Goal: Task Accomplishment & Management: Complete application form

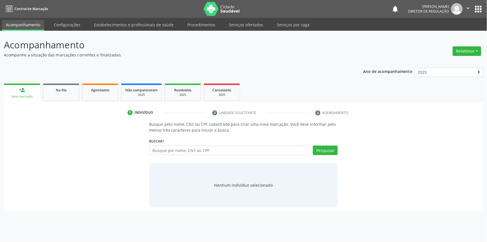
click at [180, 148] on input "text" at bounding box center [230, 150] width 162 height 9
type input "10734727445"
click at [337, 152] on button "Pesquisar" at bounding box center [325, 150] width 25 height 9
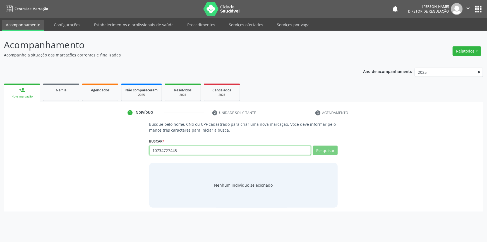
drag, startPoint x: 220, startPoint y: 153, endPoint x: 79, endPoint y: 150, distance: 140.5
click at [87, 151] on div "Busque pelo nome, CNS ou CPF cadastrado para criar uma nova marcação. Você deve…" at bounding box center [244, 164] width 472 height 86
click at [63, 91] on span "Na fila" at bounding box center [61, 90] width 11 height 5
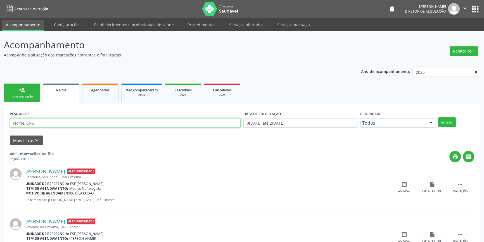
click at [84, 118] on input "text" at bounding box center [125, 122] width 231 height 9
paste input "10734727445"
type input "10734727445"
click at [447, 123] on button "Filtrar" at bounding box center [447, 121] width 18 height 9
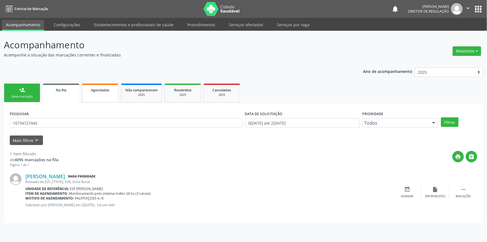
click at [101, 97] on link "Agendados" at bounding box center [100, 93] width 36 height 19
select select "8"
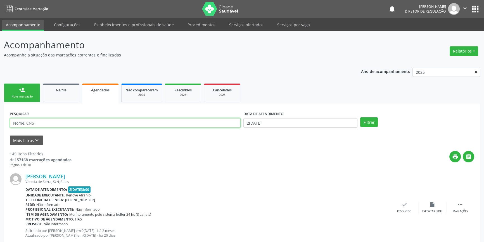
click at [74, 123] on input "text" at bounding box center [125, 122] width 231 height 9
paste input "10734727445"
type input "10734727445"
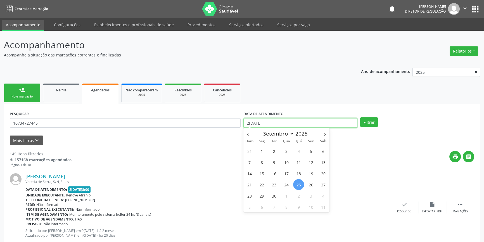
click at [281, 127] on body "Central de Marcação notifications Maria Aparecida Rodrigues da Silva Diretor de…" at bounding box center [242, 121] width 484 height 242
click at [250, 134] on span at bounding box center [247, 132] width 9 height 9
select select "6"
click at [277, 151] on span "1" at bounding box center [273, 151] width 11 height 11
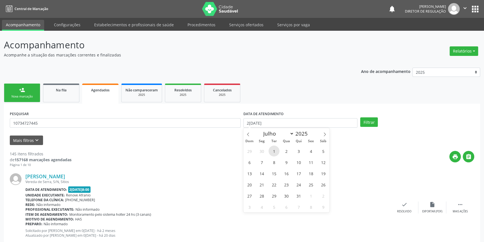
type input "01/07/2025"
click at [323, 134] on icon at bounding box center [325, 134] width 4 height 4
click at [248, 135] on icon at bounding box center [248, 134] width 4 height 4
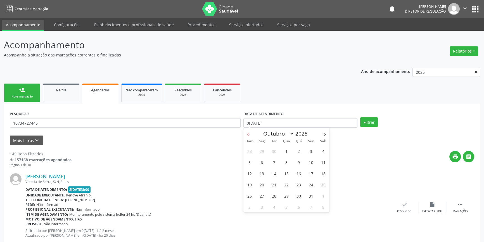
select select "8"
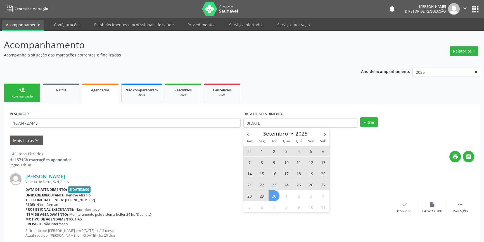
click at [270, 194] on span "30" at bounding box center [273, 195] width 11 height 11
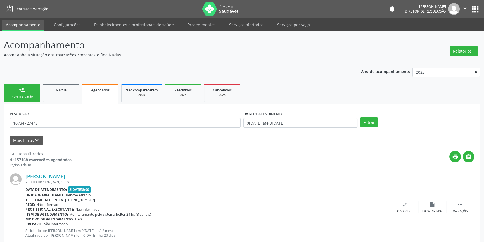
click at [364, 127] on div "PESQUISAR 10734727445 DATA DE ATENDIMENTO 01/07/2025 até 30/09/2025 Filtrar" at bounding box center [241, 120] width 467 height 22
click at [365, 125] on button "Filtrar" at bounding box center [369, 121] width 18 height 9
click at [59, 95] on link "Na fila" at bounding box center [61, 93] width 36 height 19
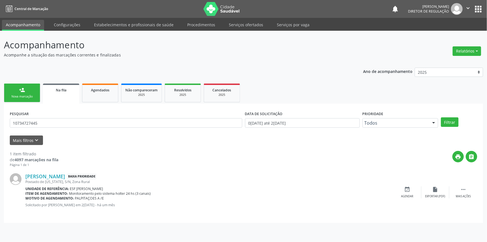
click at [312, 171] on div "Odete Rodrigues Damaceno Baixa Prioridade Povoado de Arizona, S/N, Zona Rural U…" at bounding box center [244, 192] width 468 height 50
click at [28, 93] on link "person_add Nova marcação" at bounding box center [22, 93] width 36 height 19
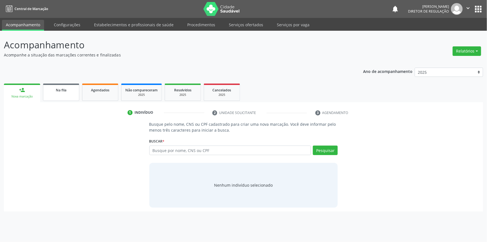
click at [53, 94] on link "Na fila" at bounding box center [61, 92] width 36 height 17
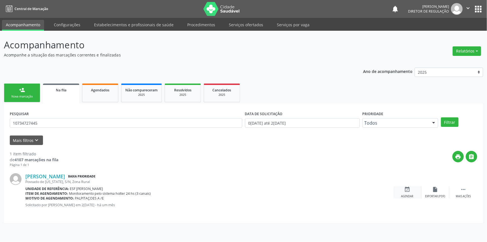
click at [411, 187] on div "event_available Agendar" at bounding box center [408, 192] width 28 height 12
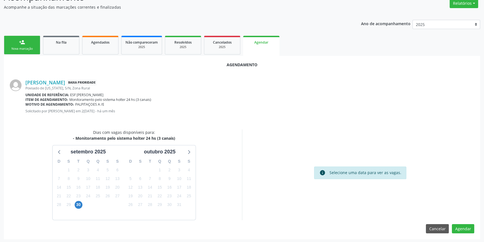
scroll to position [48, 0]
click at [191, 149] on div at bounding box center [188, 151] width 8 height 8
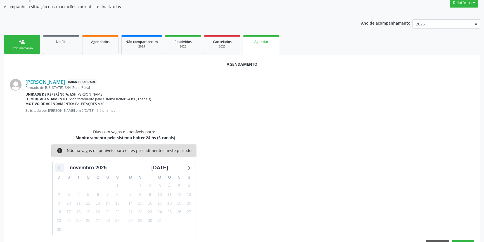
click at [62, 167] on icon at bounding box center [59, 167] width 7 height 7
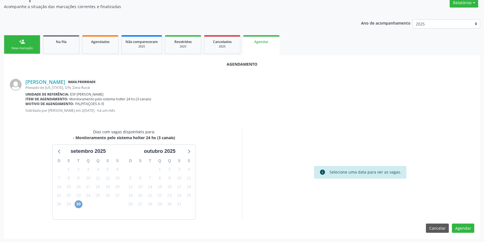
click at [78, 203] on span "30" at bounding box center [79, 204] width 8 height 8
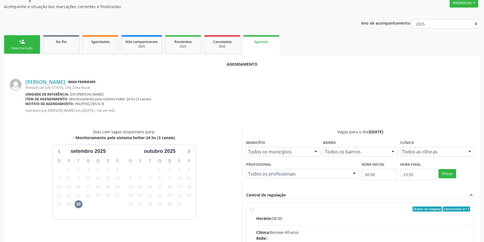
click at [259, 207] on div "Ordem de chegada Consumidos: 0 / 1" at bounding box center [363, 208] width 214 height 5
click at [254, 207] on input "Ordem de chegada Consumidos: 0 / 1 Horário: 08:00 Clínica: Renove Afranio Rede:…" at bounding box center [252, 208] width 4 height 5
radio input "true"
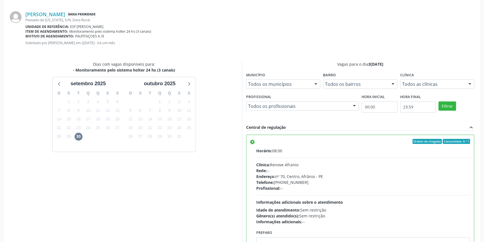
scroll to position [139, 0]
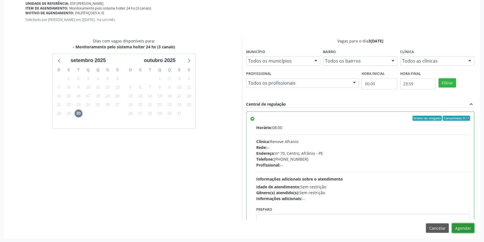
click at [459, 227] on button "Agendar" at bounding box center [463, 227] width 22 height 9
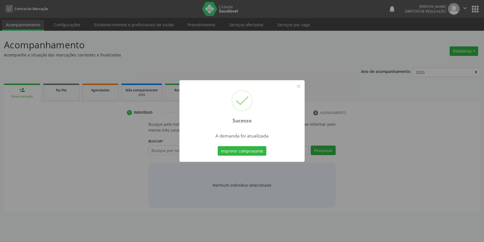
scroll to position [0, 0]
click at [252, 151] on button "Imprimir comprovante" at bounding box center [244, 150] width 49 height 9
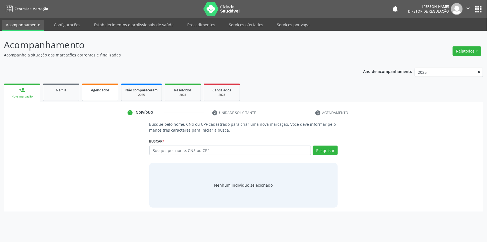
click at [112, 94] on link "Agendados" at bounding box center [100, 92] width 36 height 17
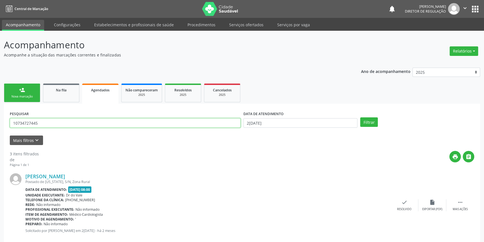
click at [0, 122] on div "Acompanhamento Acompanhe a situação das marcações correntes e finalizadas Relat…" at bounding box center [242, 222] width 484 height 383
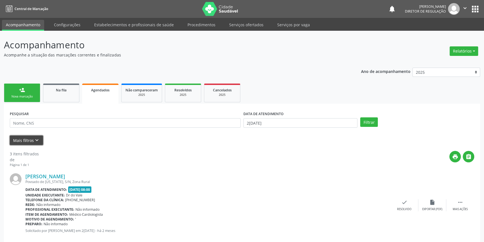
click at [23, 139] on button "Mais filtros keyboard_arrow_down" at bounding box center [26, 140] width 33 height 10
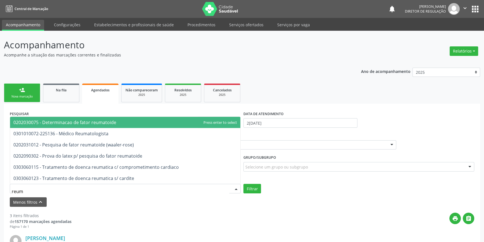
type input "reuma"
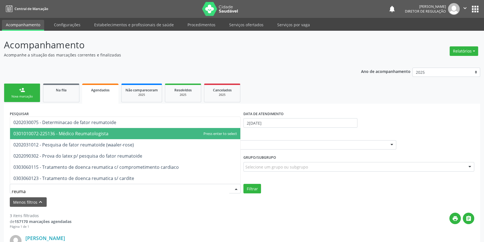
click at [85, 135] on span "0301010072-225136 - Médico Reumatologista" at bounding box center [60, 133] width 95 height 6
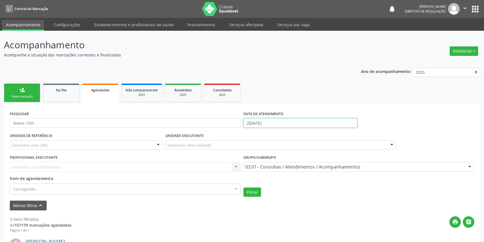
click at [270, 120] on input "25/09/2025" at bounding box center [300, 122] width 114 height 9
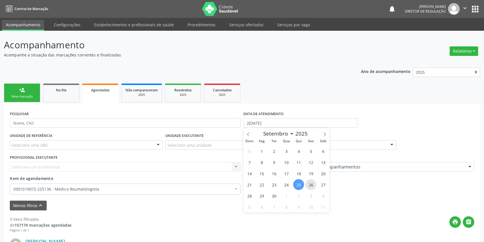
click at [308, 183] on span "26" at bounding box center [310, 184] width 11 height 11
type input "26/09/2025"
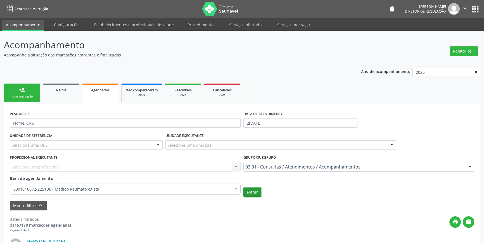
click at [254, 194] on button "Filtrar" at bounding box center [252, 191] width 18 height 9
click at [31, 99] on link "person_add Nova marcação" at bounding box center [22, 93] width 36 height 19
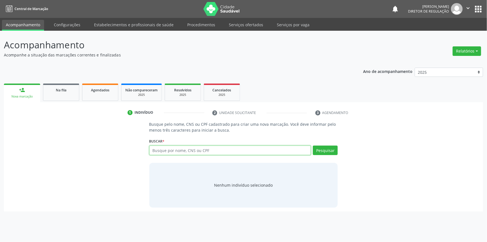
click at [177, 148] on input "text" at bounding box center [230, 150] width 162 height 9
paste input "Maria Julia Dias da Silva"
type input "Maria Julia Dias da Silva"
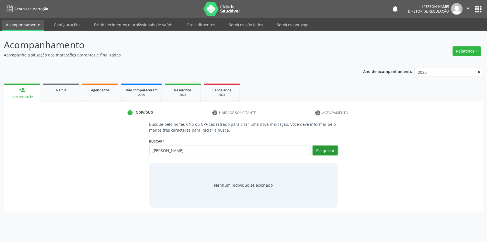
click at [315, 148] on button "Pesquisar" at bounding box center [325, 150] width 25 height 9
type input "Maria Julia Dias da Silva"
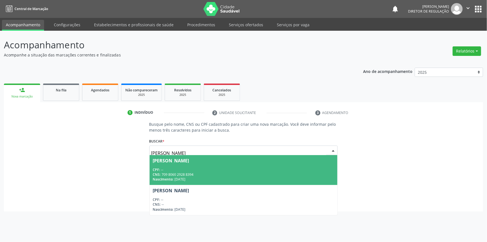
click at [284, 165] on span "Maria Julia Dias da Silva CPF: -- CNS: 709 8060 2928 8394 Nascimento: 12/12/2021" at bounding box center [244, 170] width 188 height 30
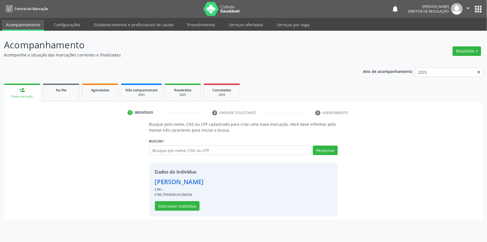
click at [183, 211] on div "Dados do indivíduo Maria Julia Dias da Silva CPF: -- CNS: 709806029288394 Selec…" at bounding box center [243, 189] width 189 height 53
click at [184, 209] on button "Selecionar indivíduo" at bounding box center [177, 205] width 45 height 9
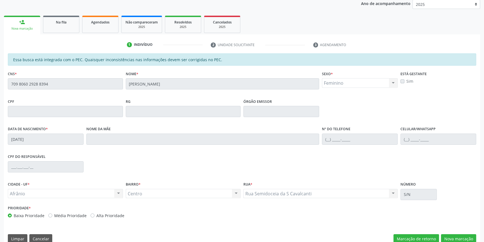
scroll to position [77, 0]
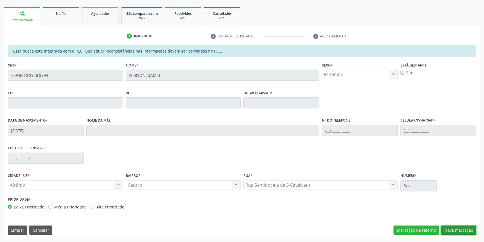
click at [455, 225] on button "Nova marcação" at bounding box center [458, 229] width 35 height 9
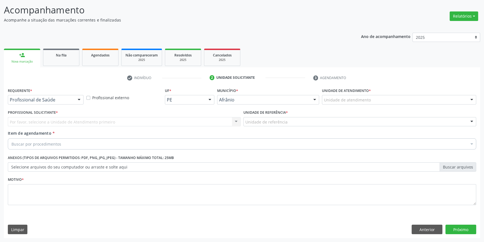
scroll to position [34, 0]
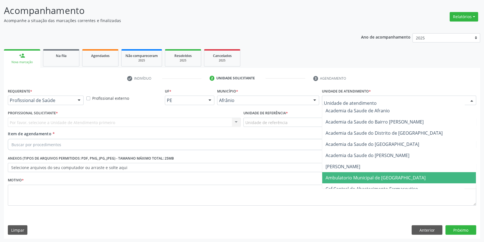
click at [349, 179] on span "Ambulatorio Municipal de [GEOGRAPHIC_DATA]" at bounding box center [375, 178] width 100 height 6
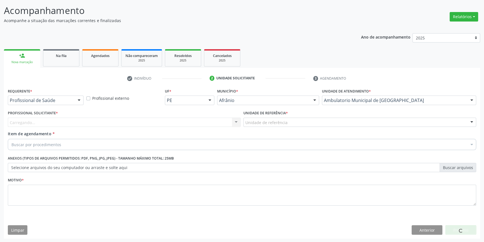
click at [288, 119] on div "Unidade de referência" at bounding box center [359, 122] width 233 height 9
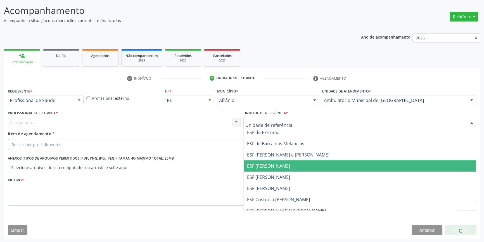
click at [278, 168] on span "ESF [PERSON_NAME]" at bounding box center [268, 166] width 43 height 6
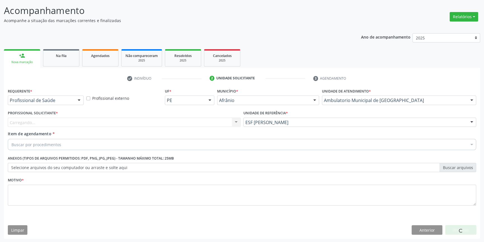
click at [129, 119] on div "Carregando... Nenhum resultado encontrado para: " " Não há nenhuma opção para s…" at bounding box center [124, 122] width 233 height 9
click at [128, 119] on div "Carregando... Nenhum resultado encontrado para: " " Não há nenhuma opção para s…" at bounding box center [124, 122] width 233 height 9
click at [432, 231] on button "Anterior" at bounding box center [426, 229] width 31 height 9
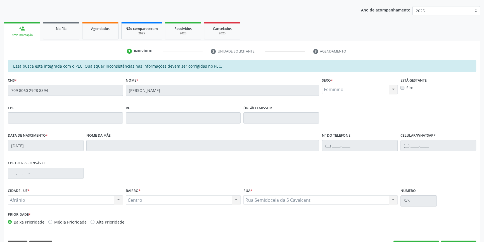
scroll to position [77, 0]
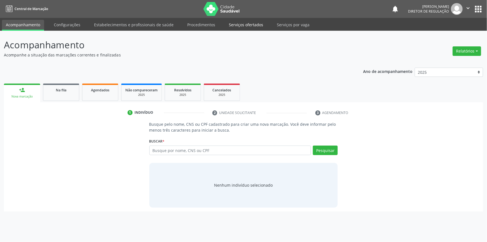
click at [254, 28] on link "Serviços ofertados" at bounding box center [246, 25] width 42 height 10
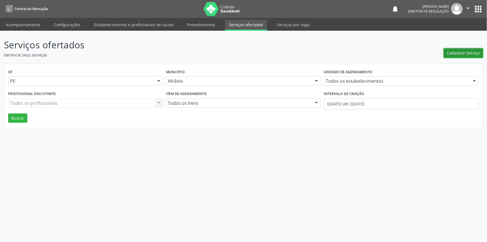
click at [458, 53] on span "Cadastrar Serviço" at bounding box center [463, 53] width 33 height 6
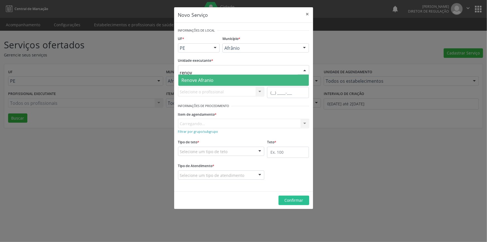
type input "renove"
click at [220, 80] on span "Renove Afranio" at bounding box center [243, 80] width 131 height 11
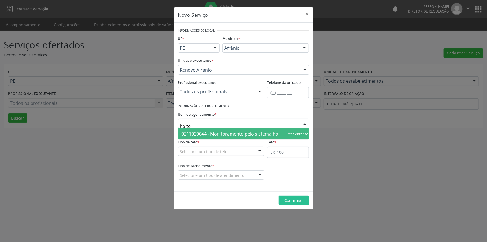
type input "holter"
click at [225, 134] on span "0211020044 - Monitoramento pelo sistema holter 24 hs (3 canais)" at bounding box center [250, 134] width 137 height 6
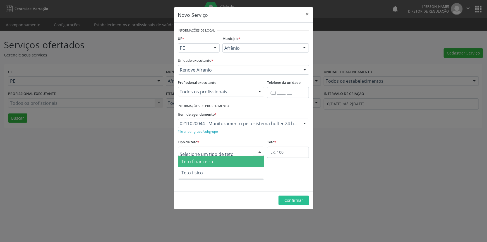
type input "1"
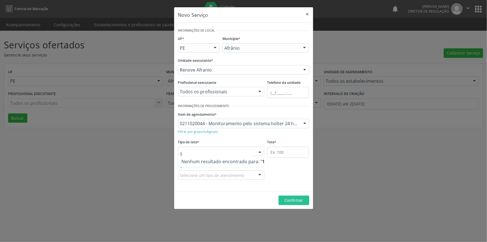
drag, startPoint x: 218, startPoint y: 152, endPoint x: 117, endPoint y: 149, distance: 100.6
click at [117, 149] on div "Novo Serviço × Informações de Local UF * PE BA PE Nenhum resultado encontrado p…" at bounding box center [243, 121] width 487 height 242
click at [292, 155] on input "text" at bounding box center [288, 152] width 42 height 11
type input "1"
click at [234, 155] on div "Selecione um tipo de teto" at bounding box center [221, 151] width 87 height 9
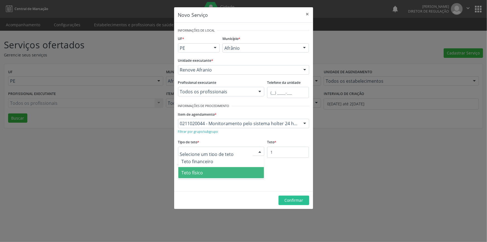
click at [208, 172] on span "Teto físico" at bounding box center [221, 172] width 86 height 11
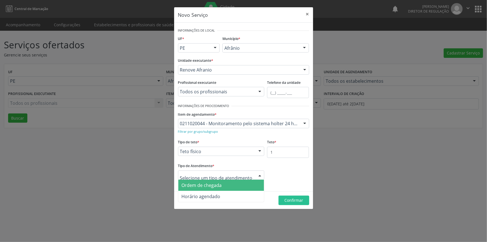
click at [209, 172] on div at bounding box center [221, 174] width 87 height 9
click at [206, 186] on span "Ordem de chegada" at bounding box center [202, 185] width 40 height 6
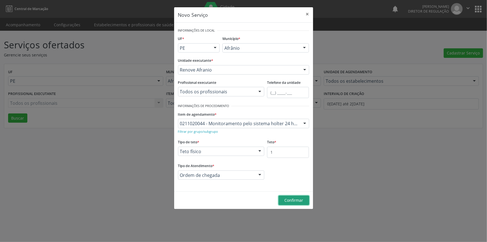
click at [292, 201] on span "Confirmar" at bounding box center [294, 199] width 19 height 5
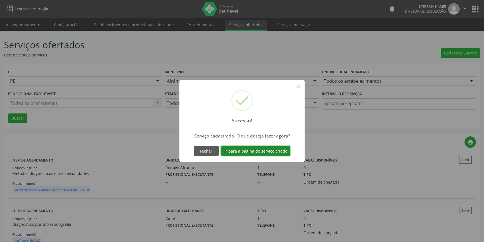
click at [267, 151] on button "Ir para a página do serviço criado" at bounding box center [255, 150] width 69 height 9
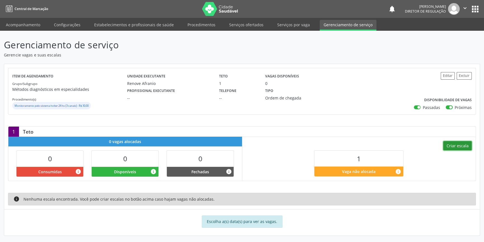
click at [446, 145] on button "Criar escala" at bounding box center [457, 145] width 28 height 9
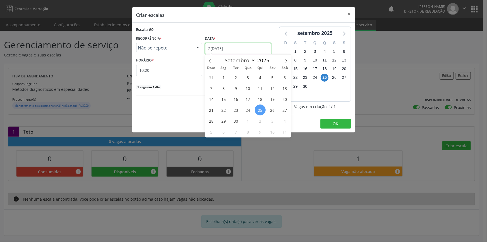
click at [225, 46] on input "25/09/2025" at bounding box center [238, 48] width 66 height 11
click at [236, 118] on span "30" at bounding box center [235, 120] width 11 height 11
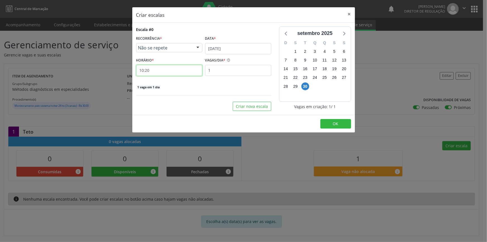
click at [177, 70] on input "10:20" at bounding box center [169, 70] width 66 height 11
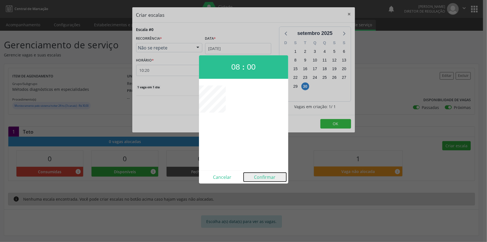
click at [268, 182] on button "Confirmar" at bounding box center [265, 177] width 43 height 9
type input "08:00"
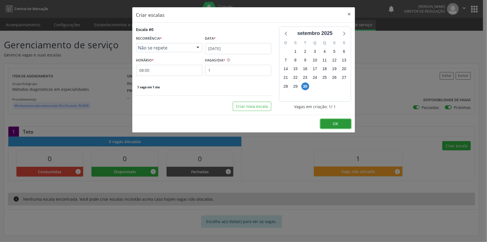
click at [336, 126] on span "OK" at bounding box center [336, 123] width 6 height 5
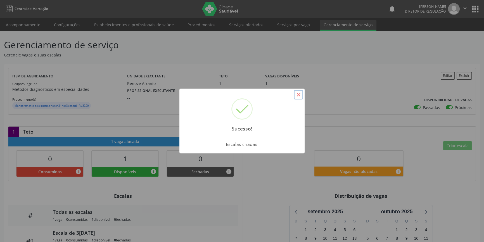
click at [298, 91] on button "×" at bounding box center [298, 94] width 9 height 9
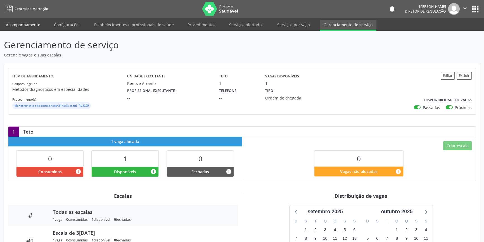
click at [35, 23] on link "Acompanhamento" at bounding box center [23, 25] width 42 height 10
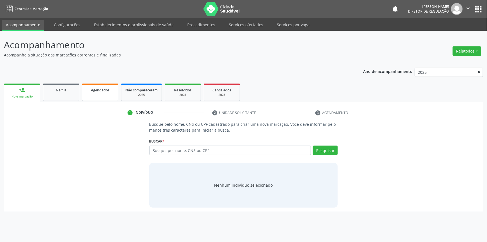
click at [96, 98] on link "Agendados" at bounding box center [100, 92] width 36 height 17
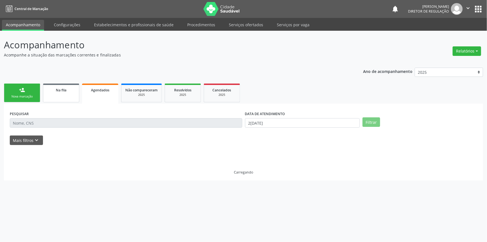
click at [52, 90] on div "Na fila" at bounding box center [61, 90] width 28 height 6
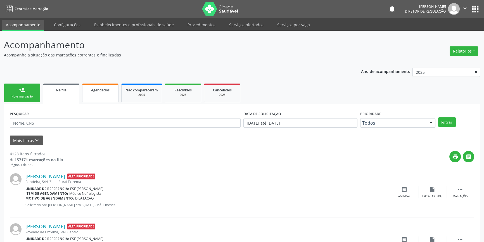
click at [109, 99] on link "Agendados" at bounding box center [100, 93] width 36 height 19
select select "8"
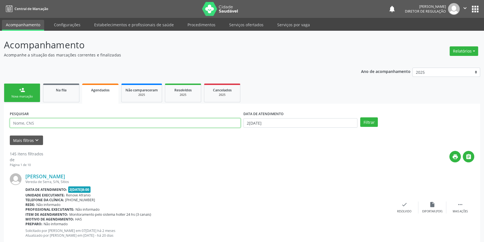
click at [81, 125] on input "text" at bounding box center [125, 122] width 231 height 9
paste input "708 7091 5603 9097"
type input "708 7091 5603 9097"
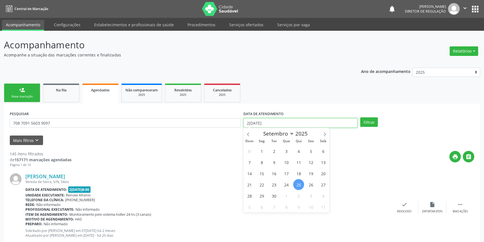
click at [262, 123] on input "25/09/2025" at bounding box center [300, 122] width 114 height 9
click at [251, 137] on span at bounding box center [247, 132] width 9 height 9
select select "6"
click at [274, 151] on span "1" at bounding box center [273, 151] width 11 height 11
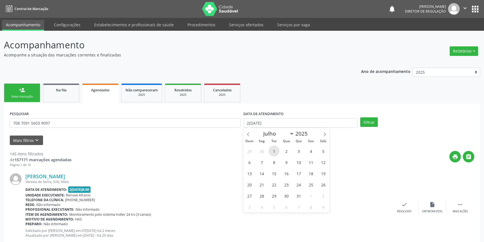
type input "01/07/2025"
click at [322, 135] on span at bounding box center [324, 132] width 9 height 9
select select "8"
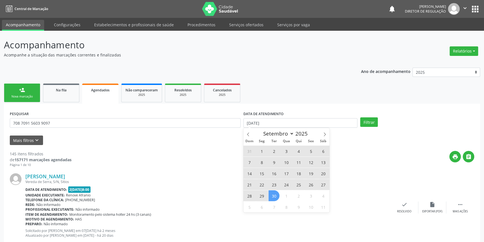
click at [271, 194] on span "30" at bounding box center [273, 195] width 11 height 11
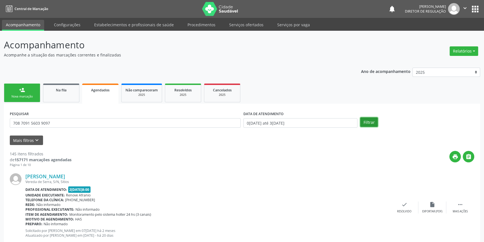
click at [371, 122] on button "Filtrar" at bounding box center [369, 121] width 18 height 9
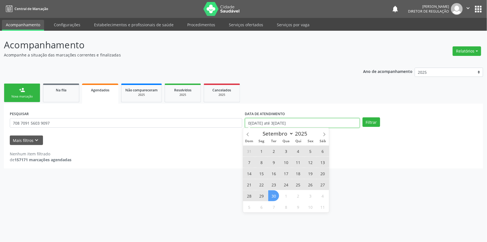
click at [279, 121] on input "01/07/2025 até 30/09/2025" at bounding box center [302, 122] width 115 height 9
click at [247, 134] on icon at bounding box center [248, 134] width 4 height 4
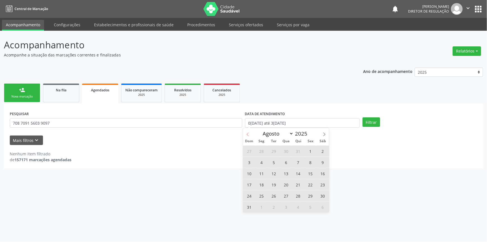
click at [247, 134] on icon at bounding box center [248, 134] width 4 height 4
select select "4"
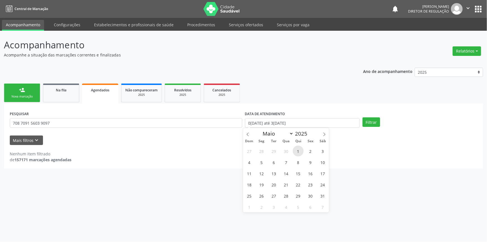
click at [299, 153] on span "1" at bounding box center [298, 151] width 11 height 11
type input "01/05/2025"
click at [321, 135] on span at bounding box center [324, 132] width 9 height 9
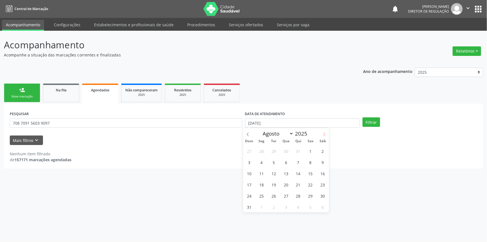
click at [321, 135] on span at bounding box center [324, 132] width 9 height 9
select select "9"
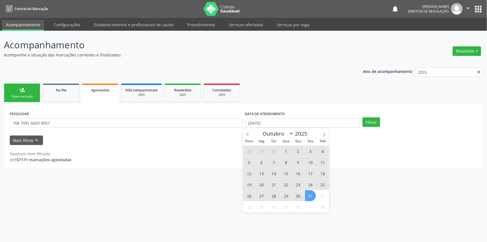
click at [309, 200] on span "31" at bounding box center [310, 195] width 11 height 11
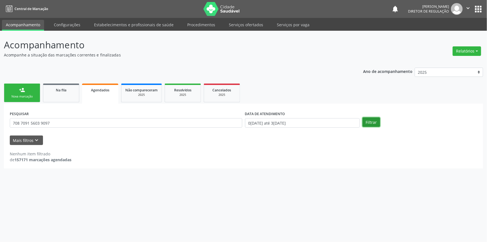
click at [367, 125] on button "Filtrar" at bounding box center [372, 121] width 18 height 9
click at [66, 91] on span "Na fila" at bounding box center [61, 90] width 11 height 5
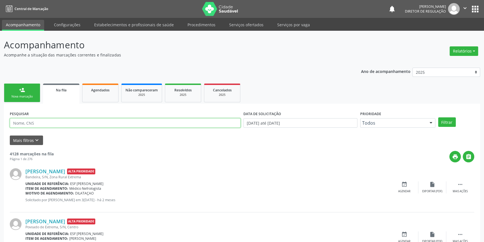
click at [66, 123] on input "text" at bounding box center [125, 122] width 231 height 9
paste input "708 7091 5603 9097"
type input "708 7091 5603 9097"
click at [443, 120] on button "Filtrar" at bounding box center [447, 121] width 18 height 9
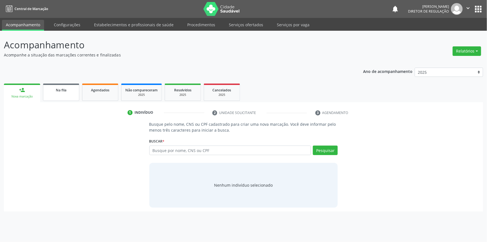
click at [57, 93] on link "Na fila" at bounding box center [61, 92] width 36 height 17
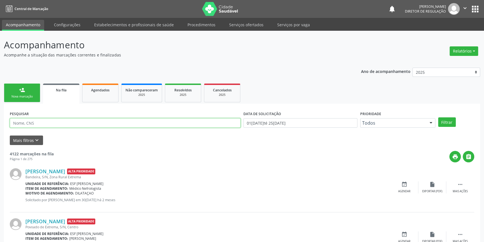
click at [52, 124] on input "text" at bounding box center [125, 122] width 231 height 9
click at [444, 120] on button "Filtrar" at bounding box center [447, 121] width 18 height 9
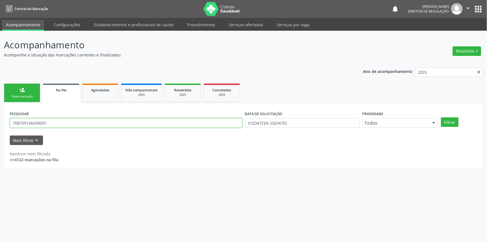
drag, startPoint x: 64, startPoint y: 124, endPoint x: 0, endPoint y: 107, distance: 66.3
click at [0, 107] on div "Acompanhamento Acompanhe a situação das marcações correntes e finalizadas Relat…" at bounding box center [243, 136] width 487 height 211
type input "gloria maria"
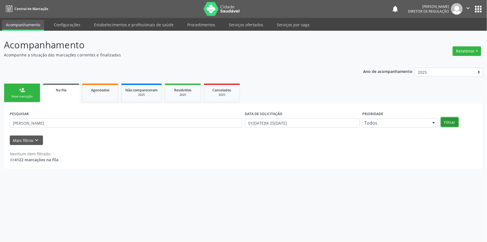
click at [451, 123] on button "Filtrar" at bounding box center [450, 121] width 18 height 9
click at [26, 98] on div "Nova marcação" at bounding box center [22, 96] width 28 height 4
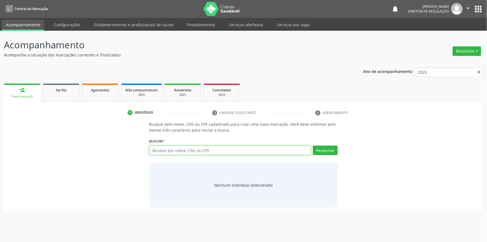
click at [182, 150] on input "text" at bounding box center [230, 150] width 162 height 9
type input "7"
type input "07014115464"
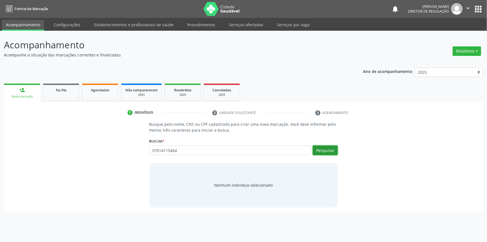
click at [327, 148] on button "Pesquisar" at bounding box center [325, 150] width 25 height 9
type input "07014115464"
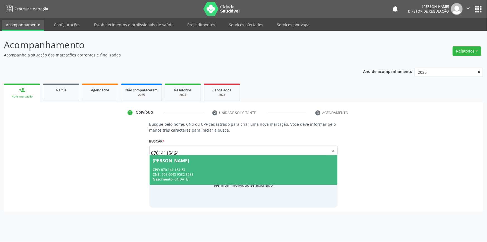
click at [257, 180] on div "Nascimento: 04/03/1984" at bounding box center [244, 179] width 182 height 5
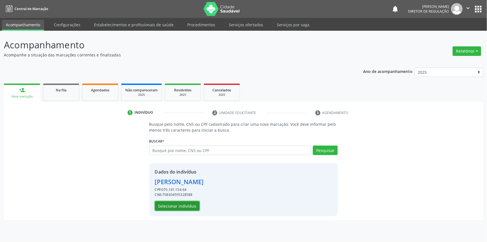
click at [192, 207] on button "Selecionar indivíduo" at bounding box center [177, 205] width 45 height 9
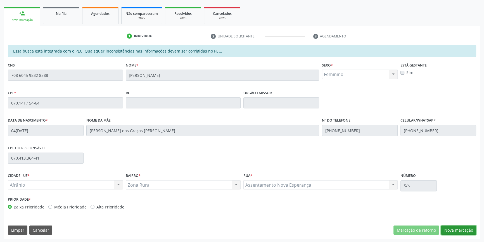
click at [461, 229] on button "Nova marcação" at bounding box center [458, 229] width 35 height 9
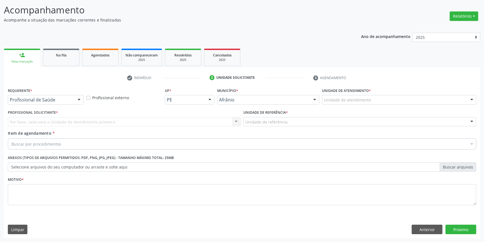
scroll to position [34, 0]
click at [379, 101] on div "Unidade de atendimento" at bounding box center [399, 100] width 154 height 9
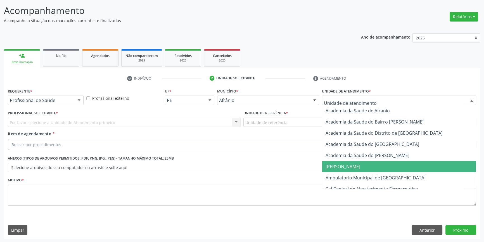
click at [361, 170] on span "[PERSON_NAME]" at bounding box center [399, 166] width 154 height 11
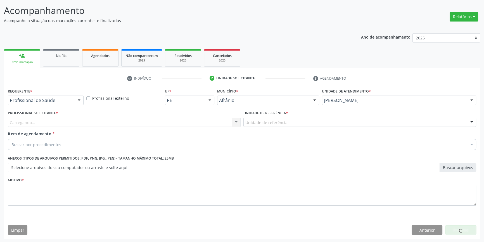
click at [342, 106] on div "Unidade de atendimento * Alves Landim Academia da Saude de Afranio Academia da …" at bounding box center [398, 98] width 157 height 22
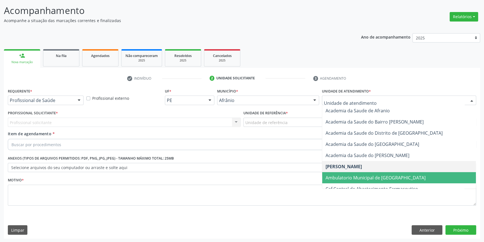
click at [346, 179] on span "Ambulatorio Municipal de [GEOGRAPHIC_DATA]" at bounding box center [375, 178] width 100 height 6
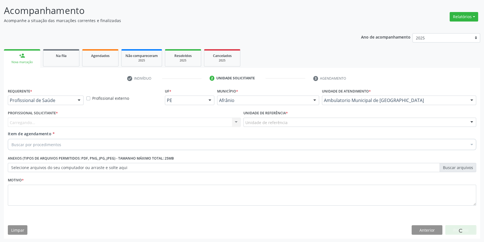
click at [284, 126] on div "Unidade de referência" at bounding box center [359, 122] width 233 height 9
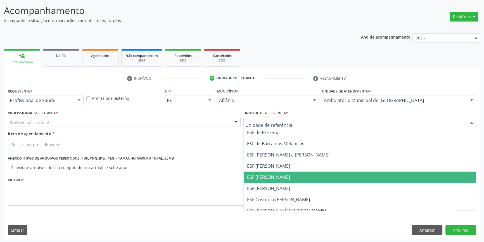
click at [269, 182] on span "ESF [PERSON_NAME]" at bounding box center [360, 177] width 232 height 11
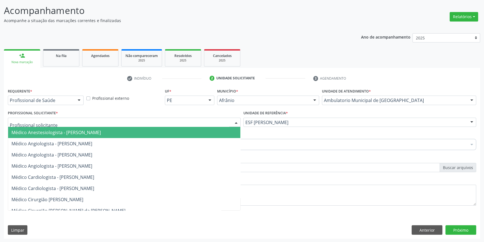
click at [190, 124] on div at bounding box center [124, 122] width 233 height 9
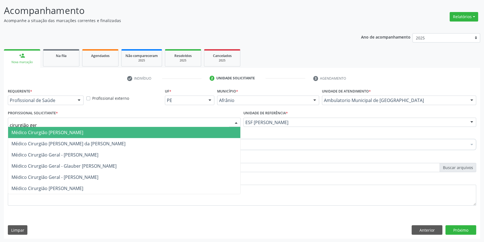
type input "cirurgião gera"
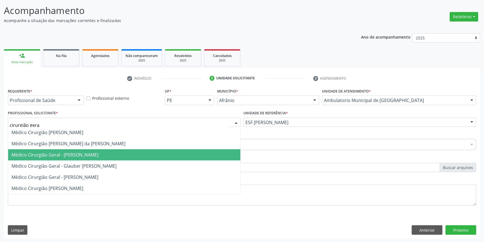
click at [86, 153] on span "Médico Cirurgião Geral - [PERSON_NAME]" at bounding box center [54, 155] width 87 height 6
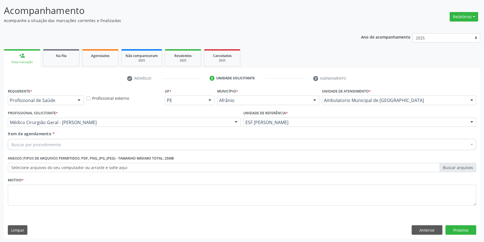
click at [64, 142] on div "Buscar por procedimentos" at bounding box center [242, 144] width 468 height 11
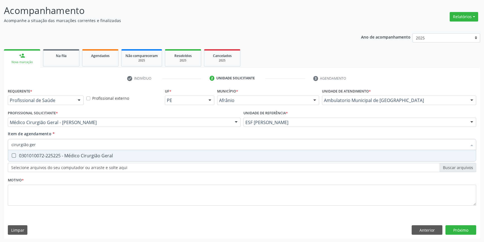
type input "cirurgião gera"
click at [62, 153] on div "0301010072-225225 - Médico Cirurgião Geral" at bounding box center [241, 155] width 461 height 4
checkbox Geral "true"
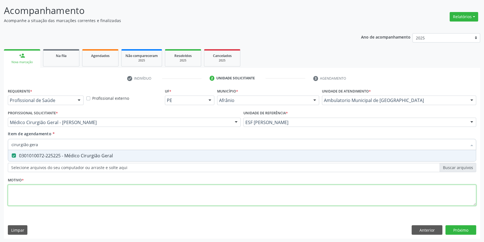
click at [46, 187] on div "Requerente * Profissional de Saúde Profissional de Saúde Paciente Nenhum result…" at bounding box center [242, 150] width 468 height 127
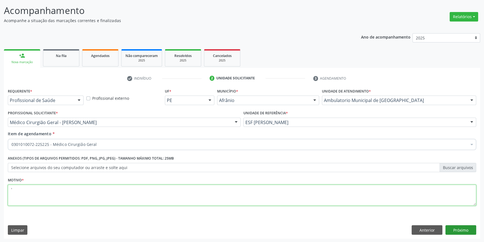
type textarea "'"
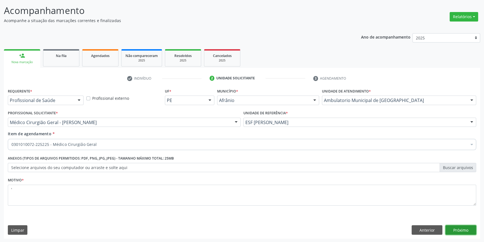
click at [459, 230] on button "Próximo" at bounding box center [460, 229] width 31 height 9
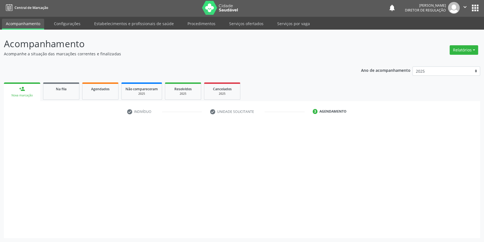
scroll to position [1, 0]
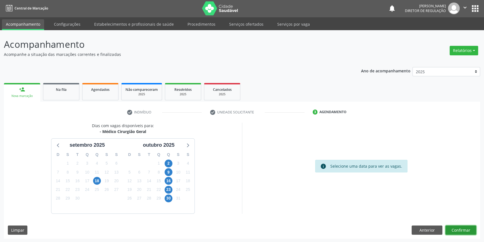
click at [458, 231] on button "Confirmar" at bounding box center [460, 229] width 31 height 9
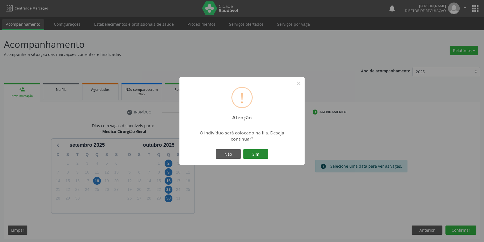
click at [254, 149] on button "Sim" at bounding box center [255, 153] width 25 height 9
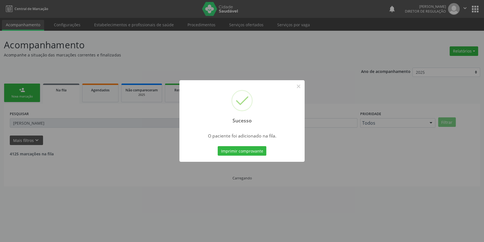
scroll to position [0, 0]
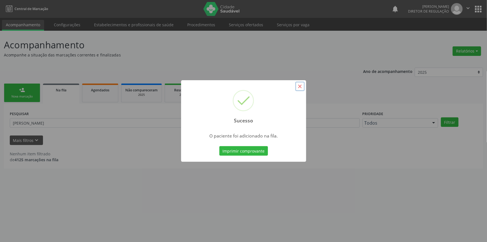
click at [299, 86] on button "×" at bounding box center [300, 86] width 9 height 9
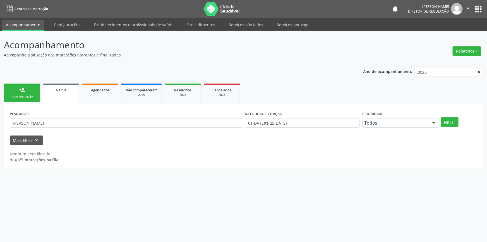
click at [27, 90] on link "person_add Nova marcação" at bounding box center [22, 93] width 36 height 19
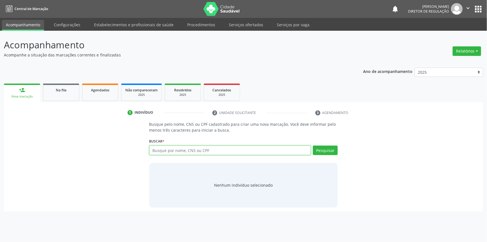
click at [161, 149] on input "text" at bounding box center [230, 150] width 162 height 9
type input "702103708823095"
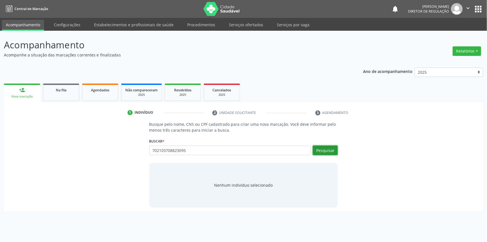
click at [320, 151] on button "Pesquisar" at bounding box center [325, 150] width 25 height 9
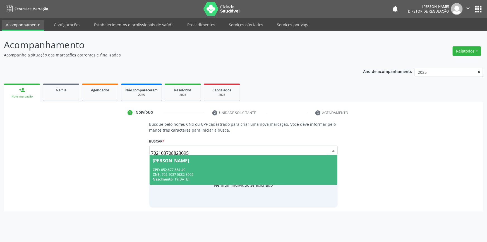
click at [182, 162] on div "Conrado Francisco Rodrigues" at bounding box center [171, 160] width 36 height 4
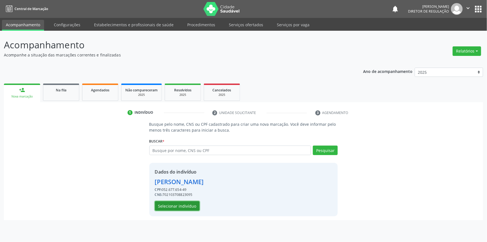
click at [177, 202] on button "Selecionar indivíduo" at bounding box center [177, 205] width 45 height 9
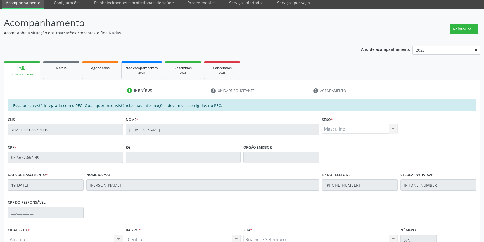
scroll to position [77, 0]
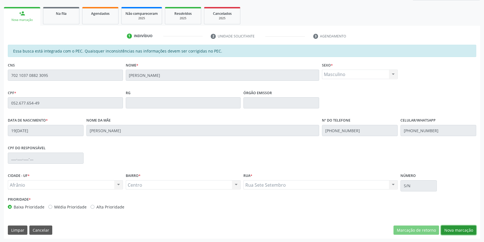
click at [456, 232] on button "Nova marcação" at bounding box center [458, 229] width 35 height 9
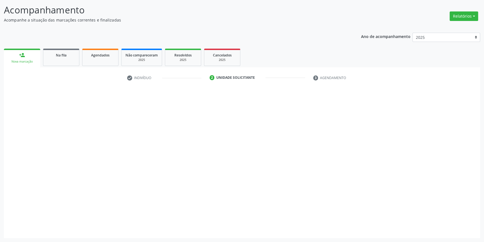
scroll to position [34, 0]
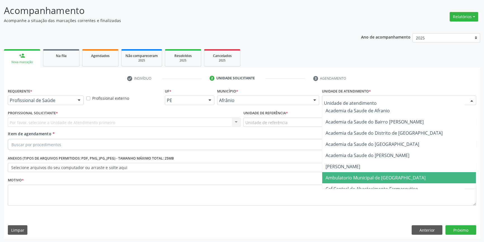
click at [345, 177] on span "Ambulatorio Municipal de [GEOGRAPHIC_DATA]" at bounding box center [375, 178] width 100 height 6
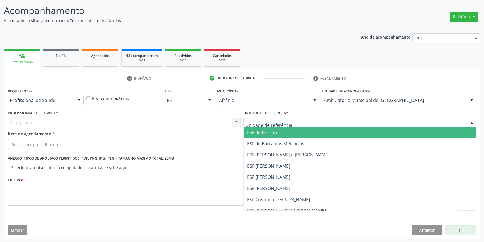
click at [272, 118] on div at bounding box center [359, 122] width 233 height 9
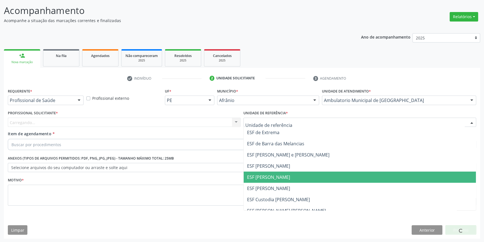
click at [274, 182] on span "ESF [PERSON_NAME]" at bounding box center [360, 177] width 232 height 11
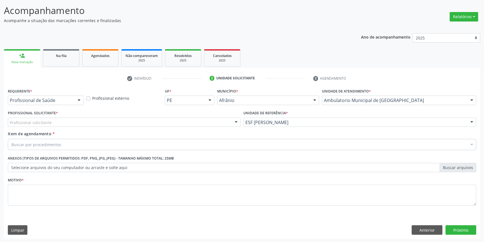
click at [173, 124] on div "Profissional solicitante" at bounding box center [124, 122] width 233 height 9
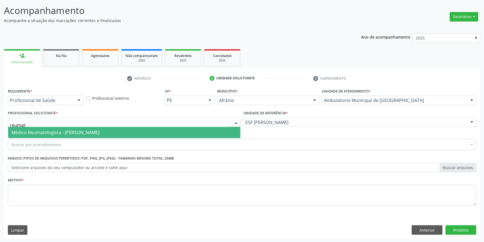
type input "reumato"
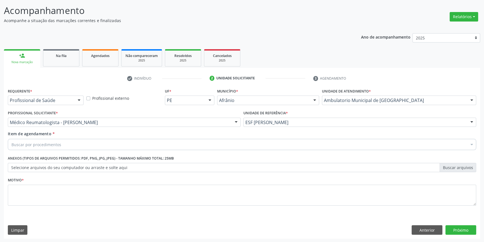
click at [94, 143] on div "Buscar por procedimentos" at bounding box center [242, 144] width 468 height 11
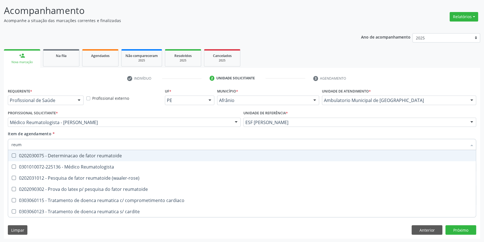
type input "reuma"
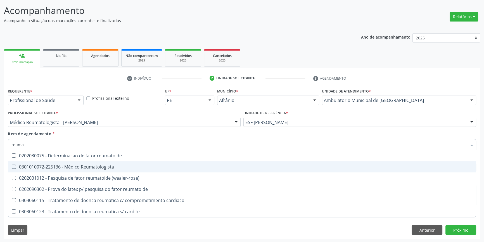
click at [103, 165] on div "0301010072-225136 - Médico Reumatologista" at bounding box center [241, 167] width 461 height 4
checkbox Reumatologista "true"
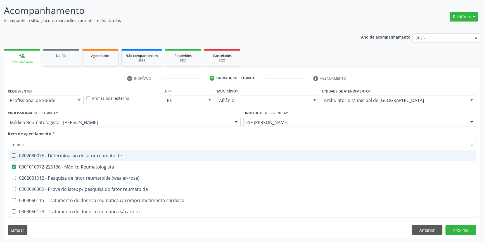
click at [120, 132] on div "Item de agendamento * reuma Desfazer seleção 0202030075 - Determinacao de fator…" at bounding box center [242, 140] width 468 height 18
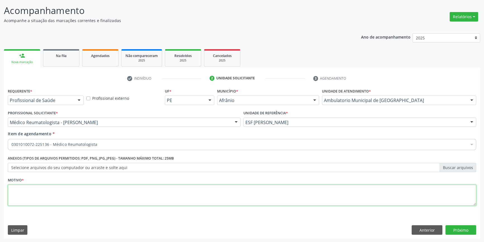
click at [75, 188] on textarea at bounding box center [242, 195] width 468 height 21
type textarea "'"
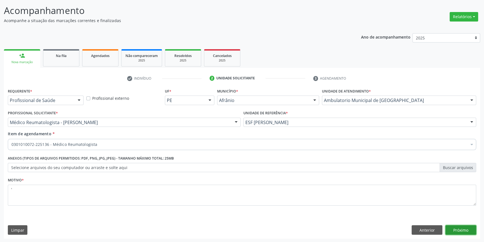
click at [472, 230] on button "Próximo" at bounding box center [460, 229] width 31 height 9
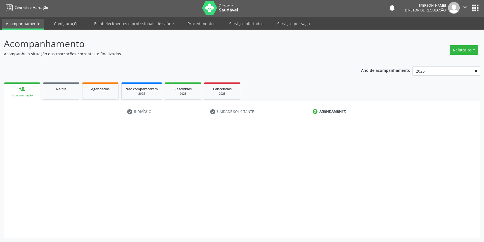
scroll to position [1, 0]
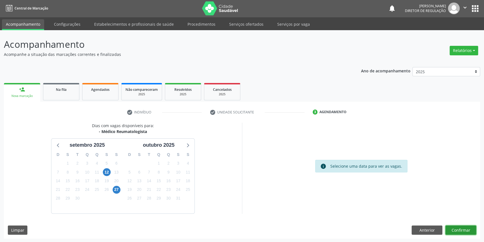
click at [465, 232] on button "Confirmar" at bounding box center [460, 229] width 31 height 9
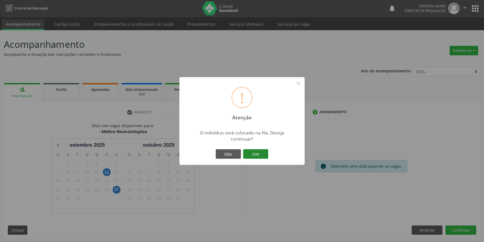
click at [253, 150] on button "Sim" at bounding box center [255, 153] width 25 height 9
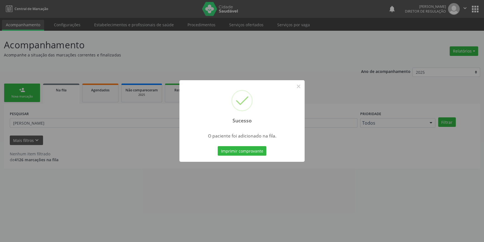
scroll to position [0, 0]
click at [42, 122] on div "Sucesso × O paciente foi adicionado na fila. Imprimir comprovante Cancel" at bounding box center [243, 121] width 487 height 242
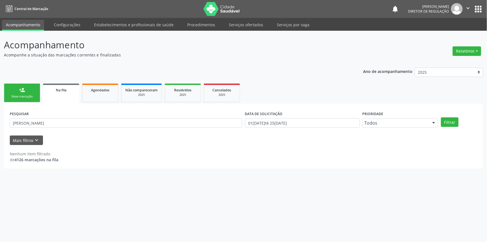
click at [36, 99] on link "person_add Nova marcação" at bounding box center [22, 93] width 36 height 19
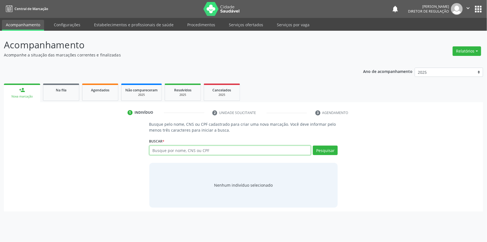
click at [216, 148] on input "text" at bounding box center [230, 150] width 162 height 9
type input "704002872375764"
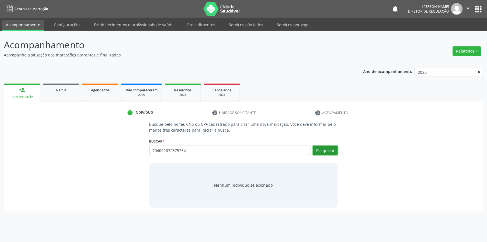
click at [332, 149] on button "Pesquisar" at bounding box center [325, 150] width 25 height 9
type input "704002872375764"
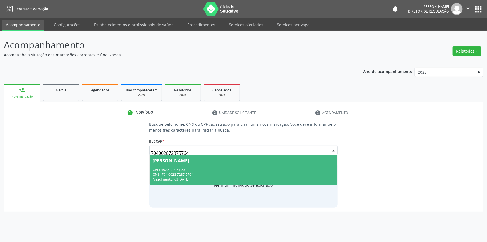
click at [270, 172] on div "CNS: 704 0028 7237 5764" at bounding box center [244, 174] width 182 height 5
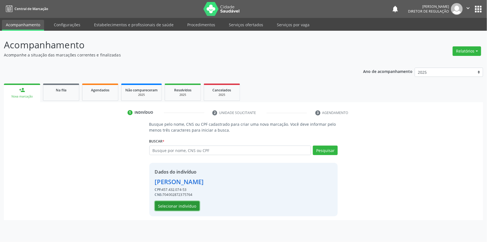
click at [173, 207] on button "Selecionar indivíduo" at bounding box center [177, 205] width 45 height 9
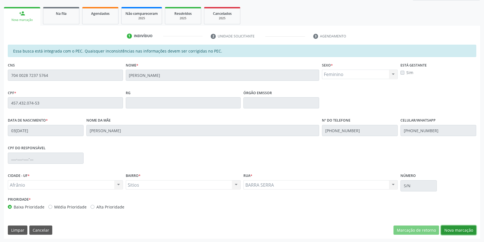
click at [453, 230] on button "Nova marcação" at bounding box center [458, 229] width 35 height 9
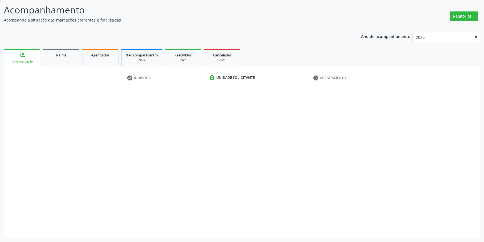
scroll to position [34, 0]
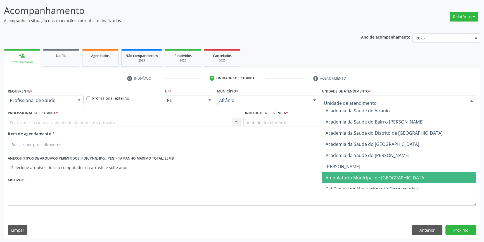
click at [352, 179] on span "Ambulatorio Municipal de [GEOGRAPHIC_DATA]" at bounding box center [375, 178] width 100 height 6
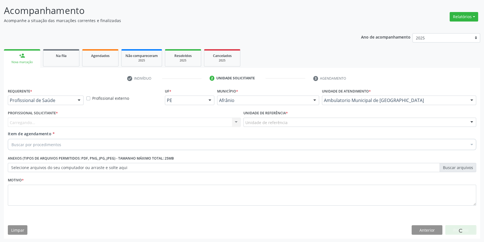
click at [284, 127] on div "Unidade de referência * Unidade de referência ESF de Extrema ESF de Barra das M…" at bounding box center [359, 120] width 235 height 22
click at [290, 122] on div "Unidade de referência" at bounding box center [359, 122] width 233 height 9
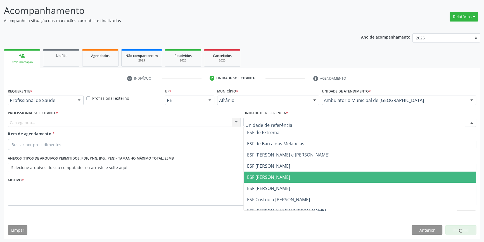
click at [268, 179] on span "ESF [PERSON_NAME]" at bounding box center [268, 177] width 43 height 6
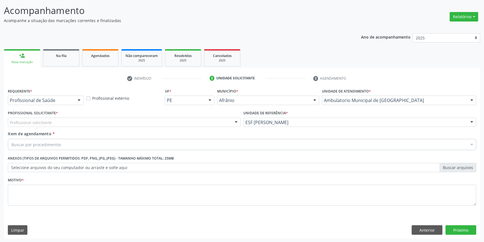
click at [183, 124] on div "Profissional solicitante" at bounding box center [124, 122] width 233 height 9
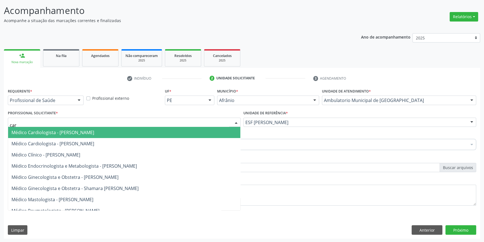
type input "card"
click at [116, 136] on span "Médico Cardiologista - [PERSON_NAME]" at bounding box center [124, 132] width 232 height 11
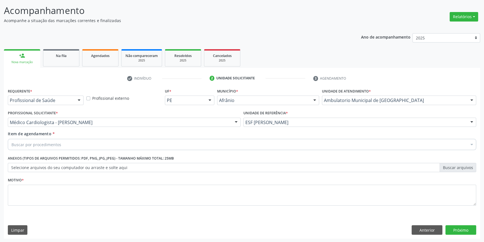
click at [84, 143] on div "Buscar por procedimentos" at bounding box center [242, 144] width 468 height 11
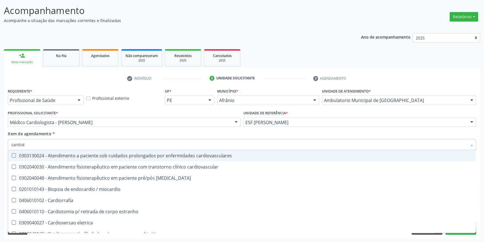
type input "cardiolo"
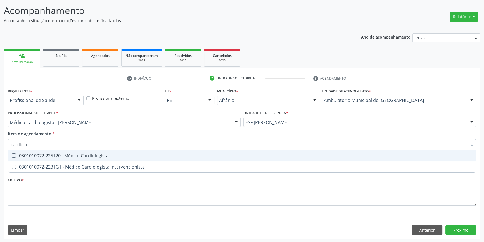
click at [81, 153] on div "0301010072-225120 - Médico Cardiologista" at bounding box center [241, 155] width 461 height 4
checkbox Cardiologista "true"
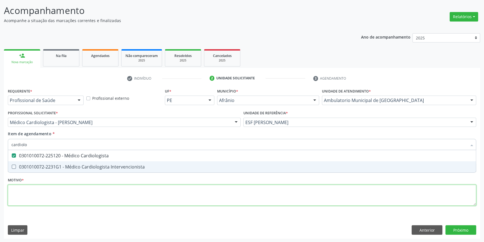
click at [61, 194] on div "Requerente * Profissional de Saúde Profissional de Saúde Paciente Nenhum result…" at bounding box center [242, 150] width 468 height 127
type textarea "'"
checkbox Intervencionista "true"
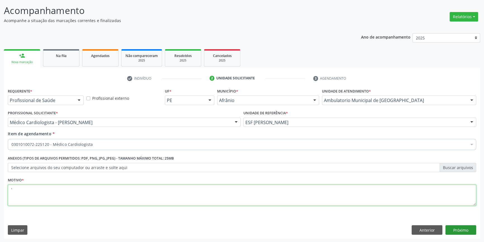
type textarea "'"
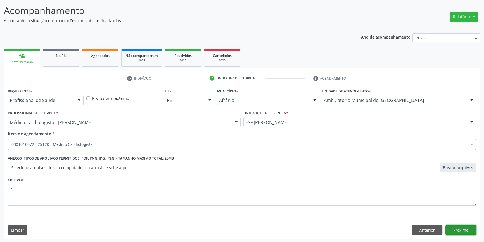
click at [469, 226] on button "Próximo" at bounding box center [460, 229] width 31 height 9
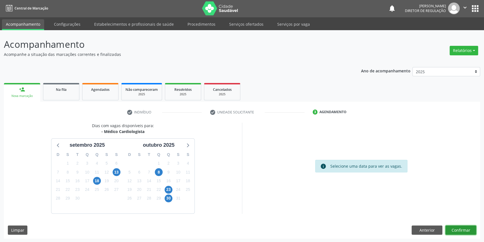
click at [460, 227] on button "Confirmar" at bounding box center [460, 229] width 31 height 9
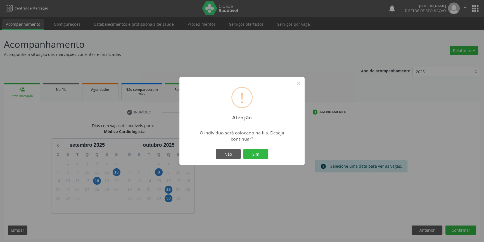
click at [261, 159] on div "Não Sim" at bounding box center [241, 154] width 55 height 12
click at [259, 156] on button "Sim" at bounding box center [255, 153] width 25 height 9
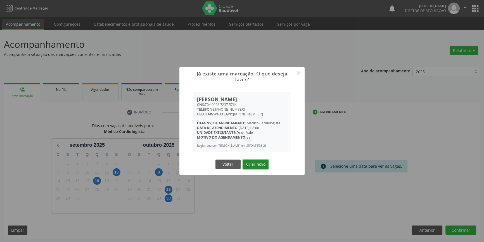
click at [254, 166] on button "Criar novo" at bounding box center [256, 163] width 26 height 9
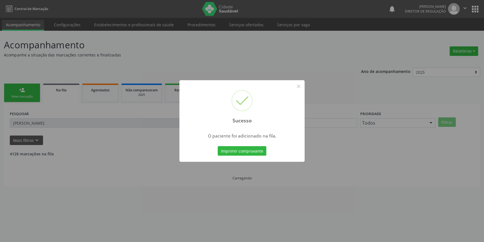
scroll to position [0, 0]
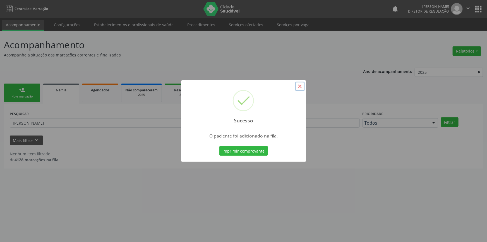
click at [300, 85] on button "×" at bounding box center [300, 86] width 9 height 9
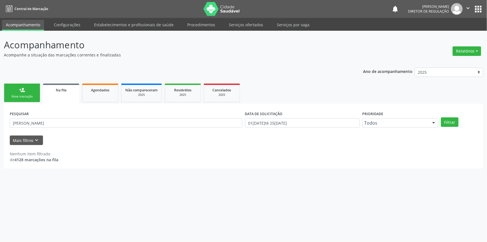
click at [39, 90] on link "person_add Nova marcação" at bounding box center [22, 93] width 36 height 19
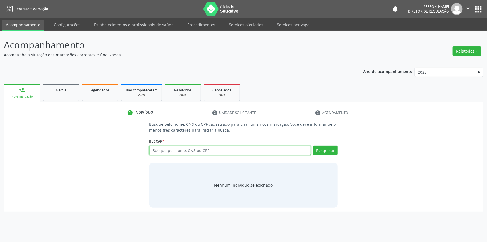
click at [225, 154] on input "text" at bounding box center [230, 150] width 162 height 9
type input "7"
type input "82580766472"
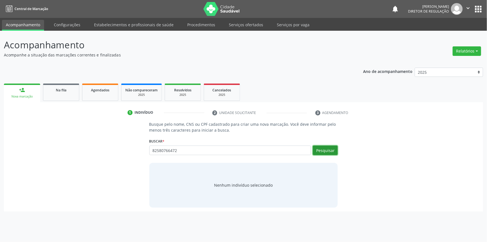
click at [321, 150] on button "Pesquisar" at bounding box center [325, 150] width 25 height 9
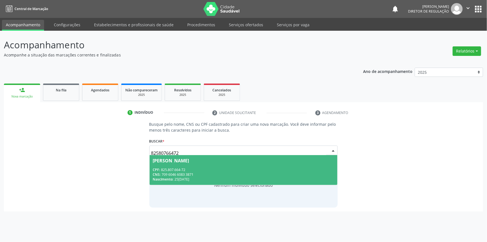
click at [198, 163] on span "Ricardo de Souza Suares CPF: 825.807.664-72 CNS: 709 6046 6083 3871 Nascimento:…" at bounding box center [244, 170] width 188 height 30
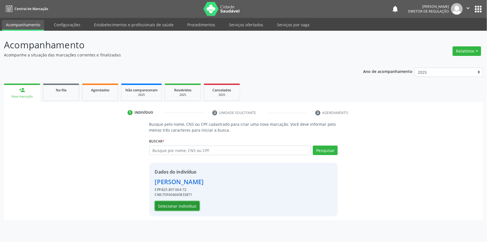
click at [176, 201] on button "Selecionar indivíduo" at bounding box center [177, 205] width 45 height 9
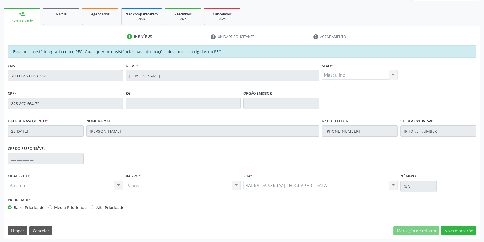
scroll to position [77, 0]
click at [456, 226] on button "Nova marcação" at bounding box center [458, 229] width 35 height 9
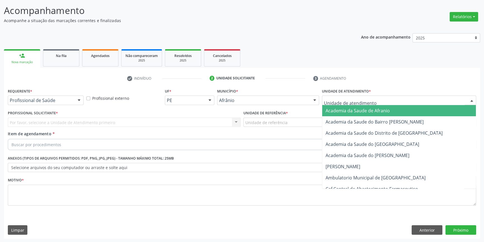
click at [351, 96] on div at bounding box center [399, 100] width 154 height 9
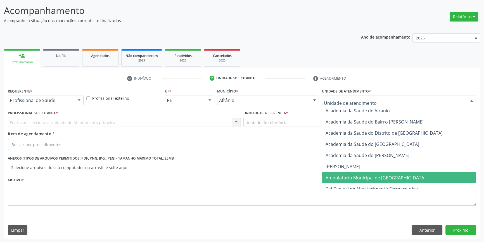
click at [359, 179] on span "Ambulatorio Municipal de [GEOGRAPHIC_DATA]" at bounding box center [375, 178] width 100 height 6
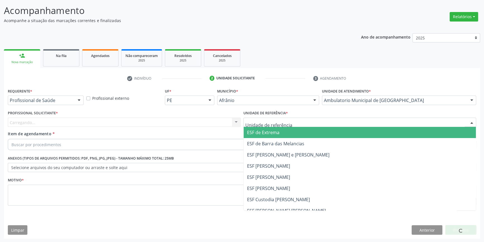
click at [294, 125] on div at bounding box center [359, 122] width 233 height 9
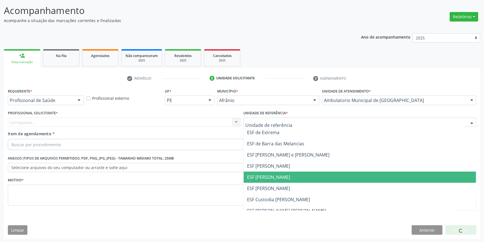
click at [277, 174] on span "ESF [PERSON_NAME]" at bounding box center [268, 177] width 43 height 6
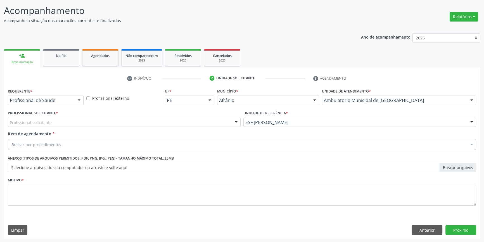
click at [171, 109] on div "Profissional Solicitante * Profissional solicitante Médico Anestesiologista - J…" at bounding box center [124, 118] width 233 height 18
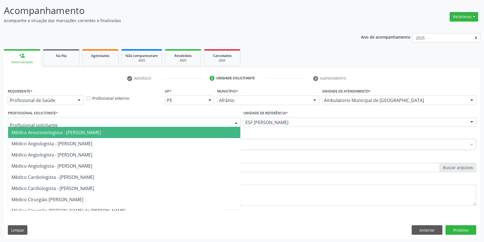
click at [133, 124] on div at bounding box center [124, 122] width 233 height 9
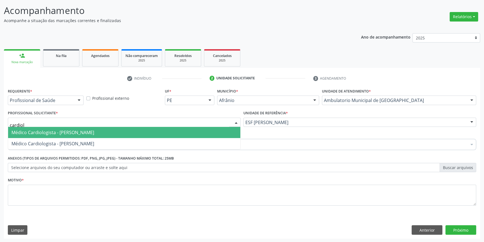
type input "cardiolo"
click at [94, 129] on span "Médico Cardiologista - [PERSON_NAME]" at bounding box center [52, 132] width 83 height 6
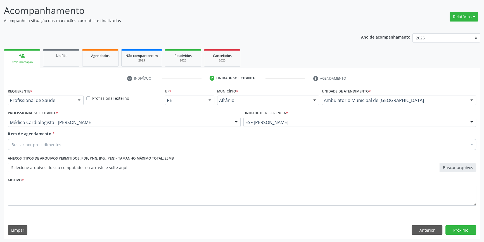
click at [77, 146] on div "Buscar por procedimentos" at bounding box center [242, 144] width 468 height 11
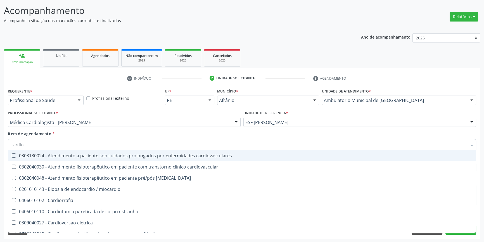
type input "cardiolo"
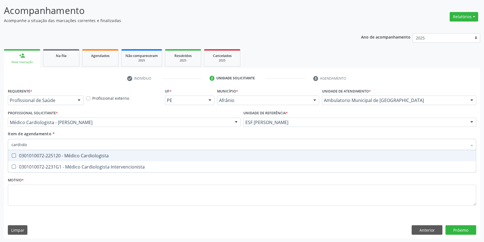
click at [85, 155] on div "0301010072-225120 - Médico Cardiologista" at bounding box center [241, 155] width 461 height 4
checkbox Cardiologista "true"
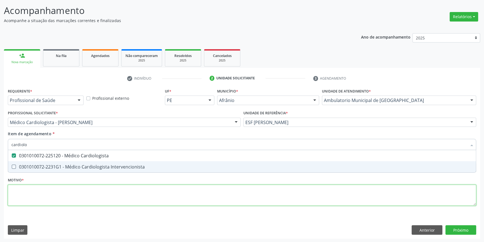
click at [69, 196] on div "Requerente * Profissional de Saúde Profissional de Saúde Paciente Nenhum result…" at bounding box center [242, 150] width 468 height 127
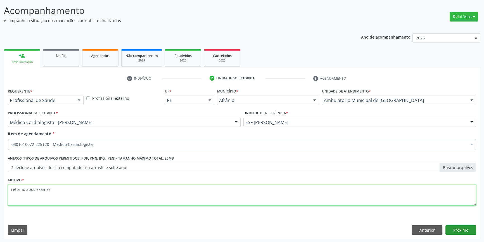
type textarea "retorno apos exames"
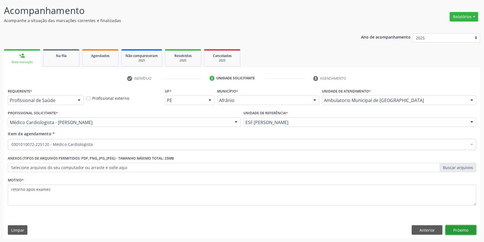
click at [460, 228] on button "Próximo" at bounding box center [460, 229] width 31 height 9
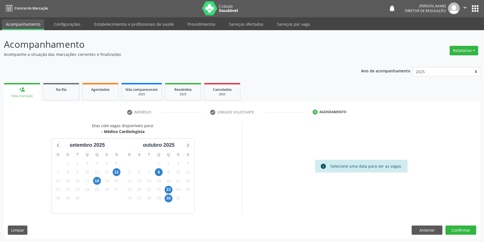
click at [456, 223] on div "Dias com vagas disponíveis para: - Médico Cardiologista setembro 2025 D S T Q Q…" at bounding box center [242, 181] width 476 height 116
click at [458, 228] on button "Confirmar" at bounding box center [460, 229] width 31 height 9
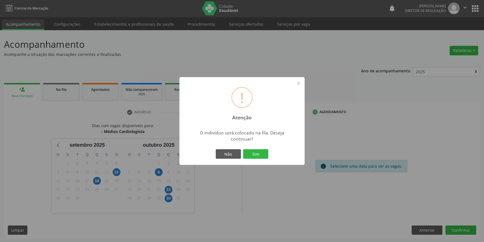
click at [249, 148] on div "Não Sim" at bounding box center [241, 154] width 55 height 12
click at [254, 152] on button "Sim" at bounding box center [255, 153] width 25 height 9
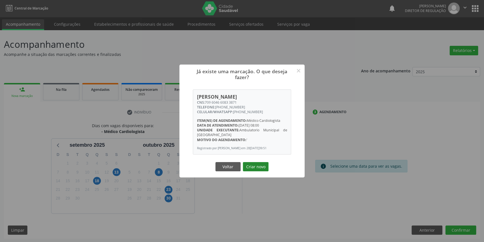
click at [253, 168] on button "Criar novo" at bounding box center [256, 166] width 26 height 9
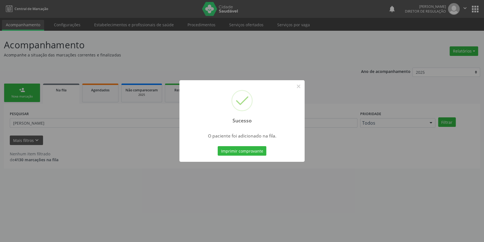
scroll to position [0, 0]
click at [299, 89] on button "×" at bounding box center [300, 86] width 9 height 9
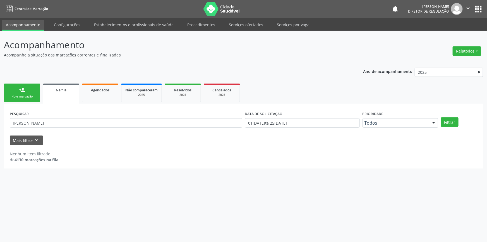
click at [28, 88] on link "person_add Nova marcação" at bounding box center [22, 93] width 36 height 19
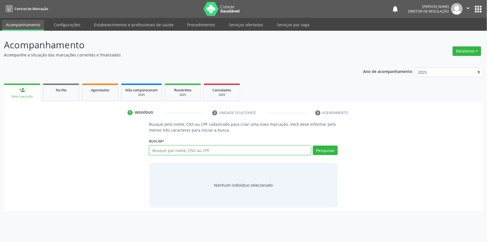
click at [166, 149] on input "text" at bounding box center [230, 150] width 162 height 9
type input "7"
type input "03461353469"
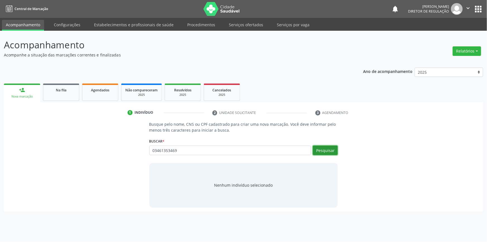
click at [328, 151] on button "Pesquisar" at bounding box center [325, 150] width 25 height 9
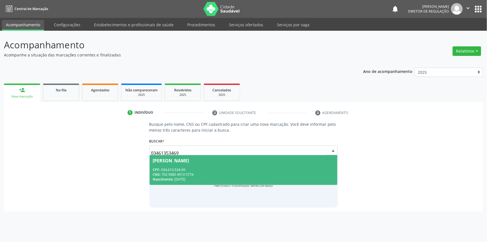
click at [169, 176] on div "CNS: 702 9085 4913 5774" at bounding box center [244, 174] width 182 height 5
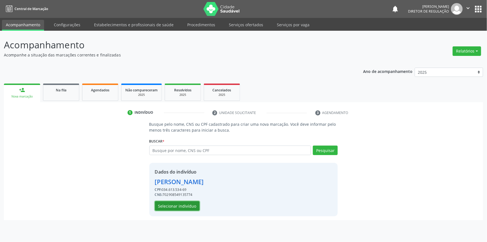
click at [182, 205] on button "Selecionar indivíduo" at bounding box center [177, 205] width 45 height 9
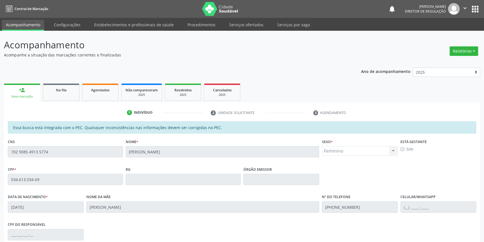
scroll to position [76, 0]
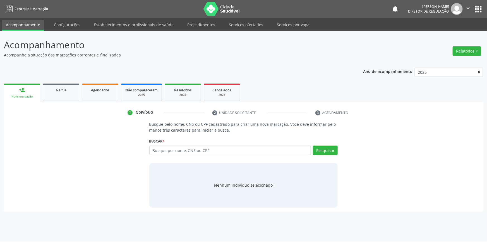
type input "0"
type input "704805014851746"
click at [324, 153] on button "Pesquisar" at bounding box center [325, 150] width 25 height 9
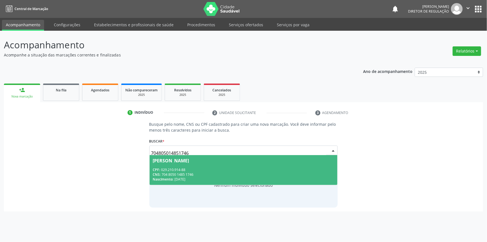
click at [190, 179] on div "Nascimento: 22/01/1976" at bounding box center [244, 179] width 182 height 5
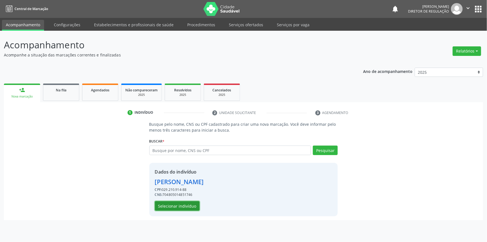
click at [179, 208] on button "Selecionar indivíduo" at bounding box center [177, 205] width 45 height 9
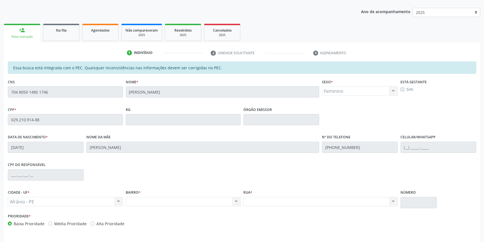
scroll to position [51, 0]
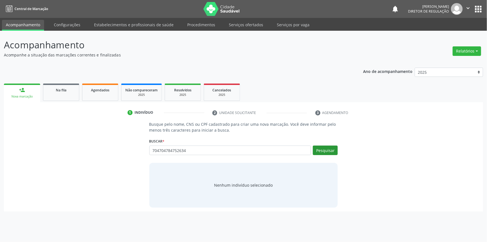
type input "704704784752634"
click at [326, 152] on button "Pesquisar" at bounding box center [325, 150] width 25 height 9
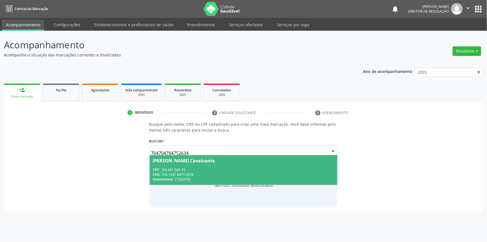
click at [152, 176] on span "[PERSON_NAME] Cavalcante CPF: 183.431.544-10 CNS: 704 7047 8475 2634 Nascimento…" at bounding box center [244, 170] width 188 height 30
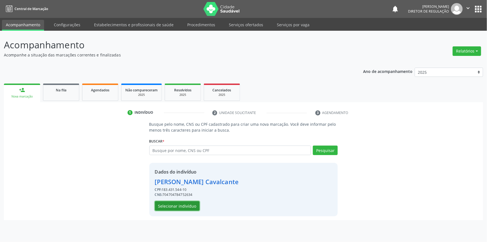
click at [173, 208] on button "Selecionar indivíduo" at bounding box center [177, 205] width 45 height 9
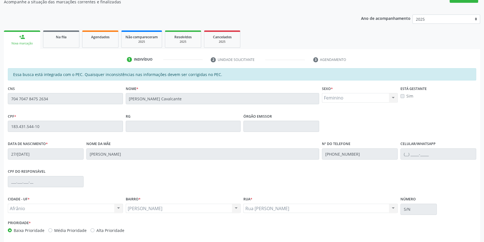
scroll to position [77, 0]
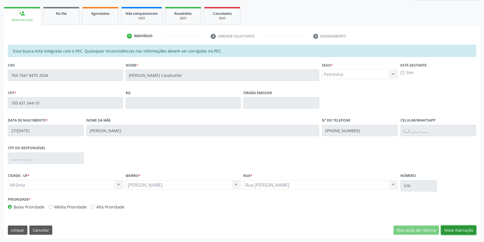
click at [449, 229] on button "Nova marcação" at bounding box center [458, 229] width 35 height 9
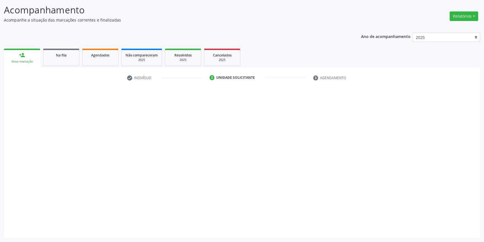
scroll to position [34, 0]
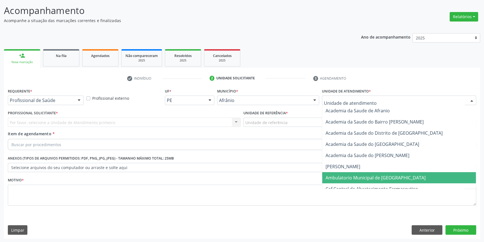
drag, startPoint x: 355, startPoint y: 173, endPoint x: 336, endPoint y: 165, distance: 20.3
click at [355, 173] on span "Ambulatorio Municipal de [GEOGRAPHIC_DATA]" at bounding box center [399, 177] width 154 height 11
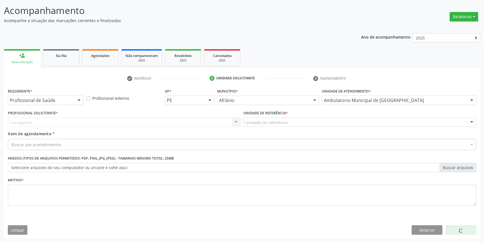
click at [280, 128] on div "Unidade de referência * Unidade de referência ESF de Extrema ESF de Barra das M…" at bounding box center [359, 120] width 235 height 22
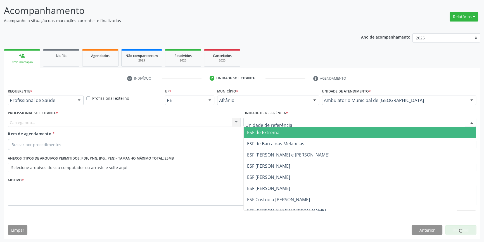
click at [281, 126] on div at bounding box center [359, 122] width 233 height 9
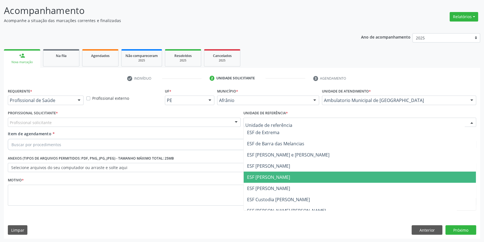
drag, startPoint x: 275, startPoint y: 173, endPoint x: 236, endPoint y: 162, distance: 40.4
click at [274, 174] on span "ESF [PERSON_NAME]" at bounding box center [268, 177] width 43 height 6
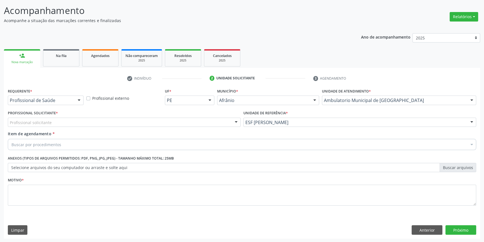
click at [187, 127] on div "Profissional Solicitante * Profissional solicitante Médico Anestesiologista - […" at bounding box center [123, 120] width 235 height 22
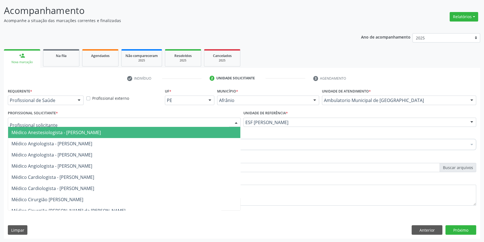
click at [182, 124] on div at bounding box center [124, 122] width 233 height 9
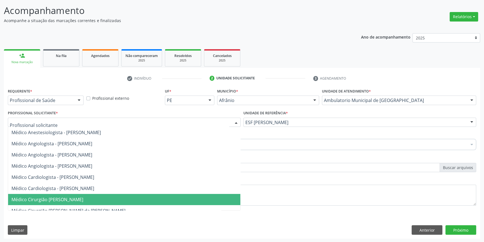
click at [83, 197] on span "Médico Cirurgião [PERSON_NAME]" at bounding box center [47, 199] width 72 height 6
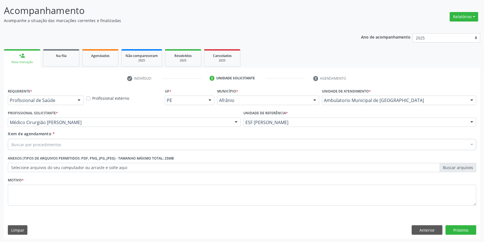
click at [78, 144] on div "Buscar por procedimentos" at bounding box center [242, 144] width 468 height 11
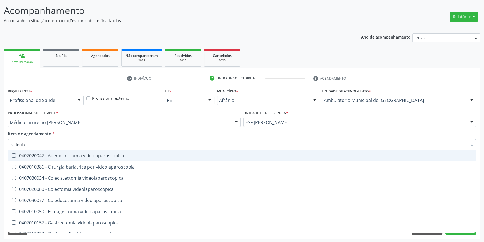
type input "videolar"
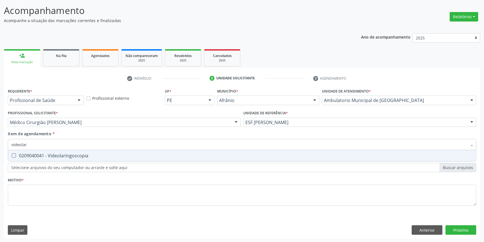
click at [79, 156] on div "0209040041 - Videolaringoscopia" at bounding box center [241, 155] width 461 height 4
checkbox Videolaringoscopia "true"
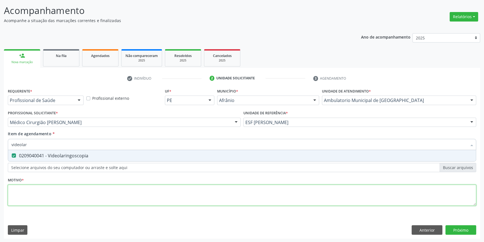
click at [58, 189] on div "Requerente * Profissional de Saúde Profissional de Saúde Paciente Nenhum result…" at bounding box center [242, 150] width 468 height 127
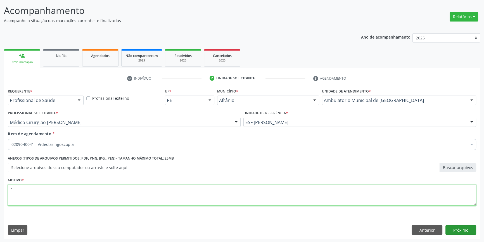
type textarea "'"
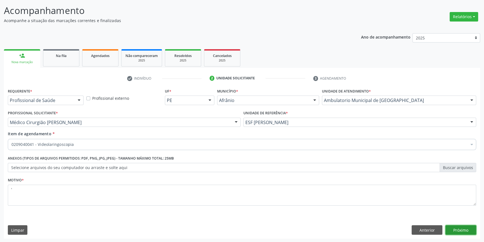
click at [460, 232] on button "Próximo" at bounding box center [460, 229] width 31 height 9
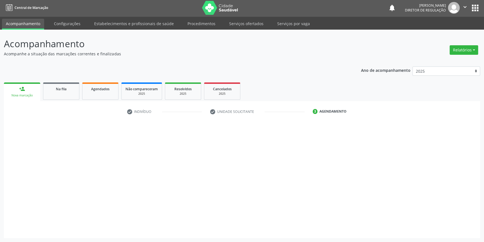
scroll to position [1, 0]
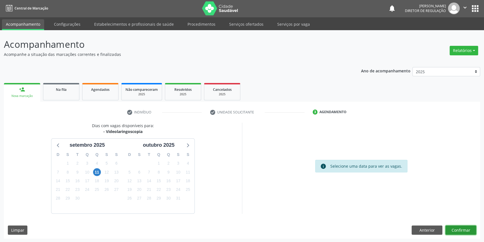
click at [453, 227] on button "Confirmar" at bounding box center [460, 229] width 31 height 9
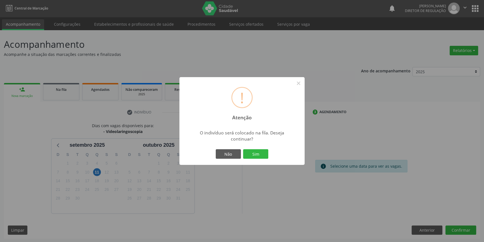
click at [262, 149] on div "Não Sim" at bounding box center [241, 154] width 55 height 12
click at [254, 160] on div "! Atenção × O indivíduo será colocado na fila. Deseja continuar? Não Sim" at bounding box center [241, 121] width 125 height 88
click at [254, 156] on button "Sim" at bounding box center [255, 153] width 25 height 9
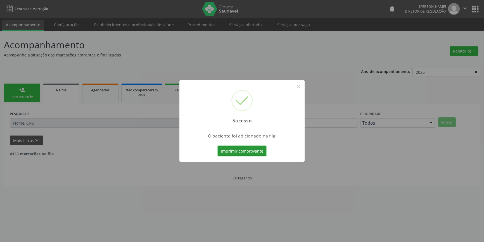
scroll to position [0, 0]
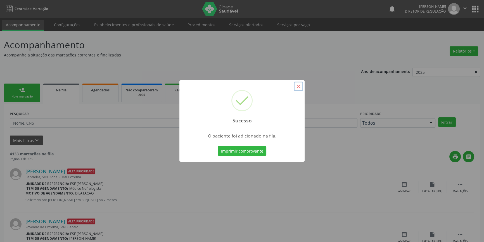
click at [296, 85] on button "×" at bounding box center [298, 86] width 9 height 9
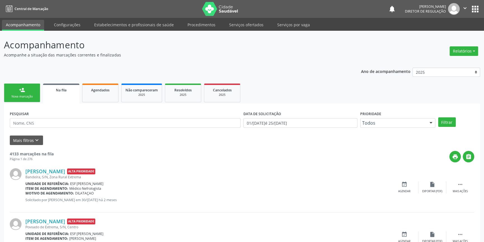
click at [16, 90] on link "person_add Nova marcação" at bounding box center [22, 93] width 36 height 19
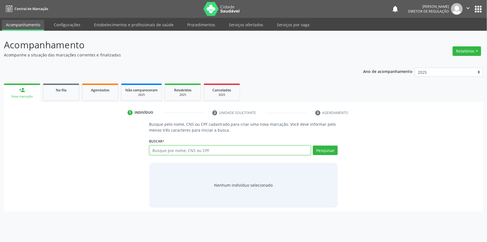
click at [211, 151] on input "text" at bounding box center [230, 150] width 162 height 9
type input "700502144638055"
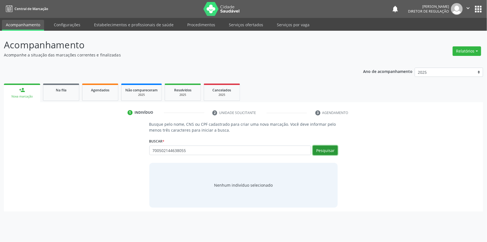
click at [321, 149] on button "Pesquisar" at bounding box center [325, 150] width 25 height 9
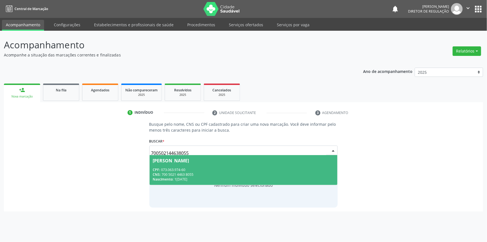
click at [198, 171] on div "CPF: 073.063.974-60" at bounding box center [244, 169] width 182 height 5
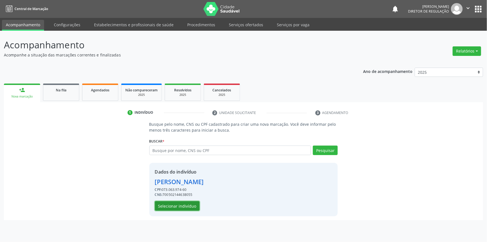
click at [190, 204] on button "Selecionar indivíduo" at bounding box center [177, 205] width 45 height 9
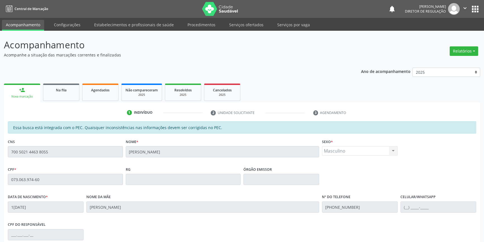
scroll to position [77, 0]
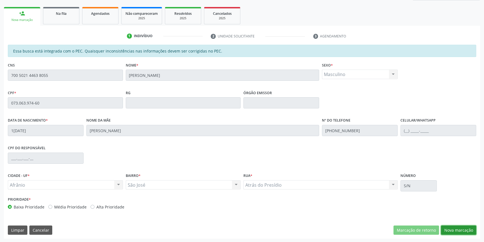
click at [473, 233] on button "Nova marcação" at bounding box center [458, 229] width 35 height 9
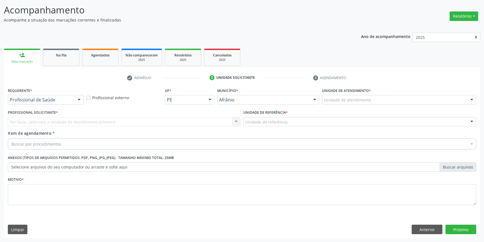
scroll to position [34, 0]
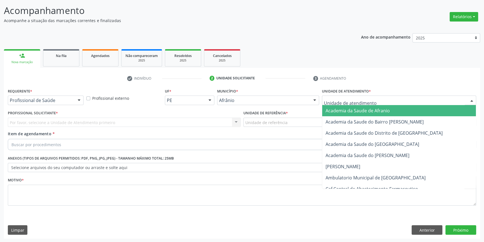
click at [348, 96] on div at bounding box center [399, 100] width 154 height 9
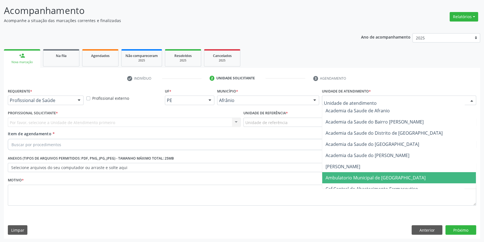
click at [356, 178] on span "Ambulatorio Municipal de [GEOGRAPHIC_DATA]" at bounding box center [375, 178] width 100 height 6
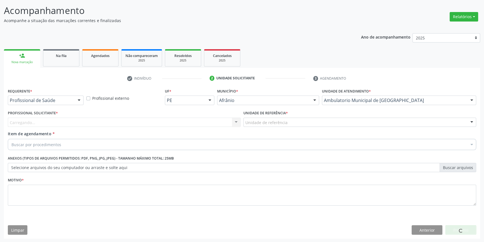
click at [296, 126] on div "Unidade de referência ESF de Extrema ESF de Barra das Melancias ESF Jose e Mari…" at bounding box center [359, 122] width 233 height 9
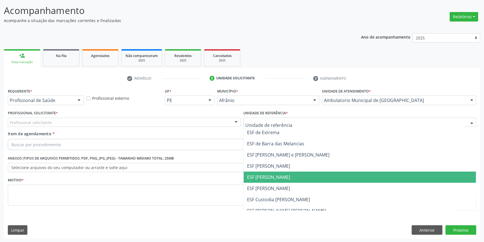
click at [273, 172] on span "ESF [PERSON_NAME]" at bounding box center [360, 177] width 232 height 11
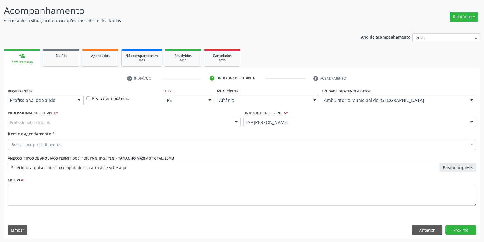
drag, startPoint x: 141, startPoint y: 125, endPoint x: 137, endPoint y: 123, distance: 4.2
click at [139, 124] on div "Profissional Solicitante * Profissional solicitante Médico Anestesiologista - J…" at bounding box center [123, 120] width 235 height 22
click at [136, 122] on div "Profissional solicitante" at bounding box center [124, 122] width 233 height 9
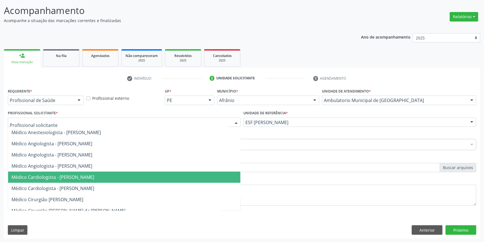
click at [81, 177] on span "Médico Cardiologista - [PERSON_NAME]" at bounding box center [52, 177] width 83 height 6
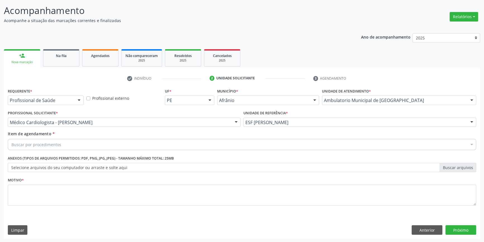
click at [63, 142] on div "Buscar por procedimentos" at bounding box center [242, 144] width 468 height 11
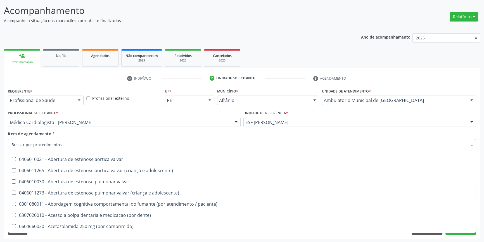
scroll to position [101, 0]
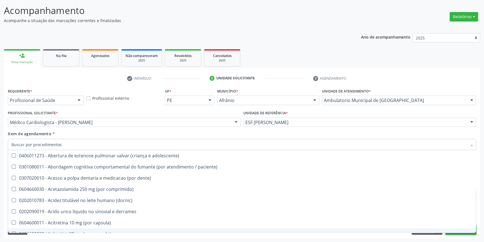
click at [456, 234] on button "Próximo" at bounding box center [460, 229] width 31 height 9
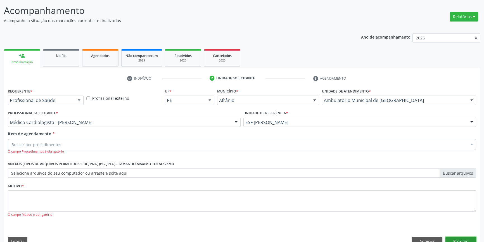
scroll to position [0, 0]
drag, startPoint x: 442, startPoint y: 240, endPoint x: 430, endPoint y: 237, distance: 11.5
click at [441, 240] on button "Anterior" at bounding box center [426, 241] width 31 height 9
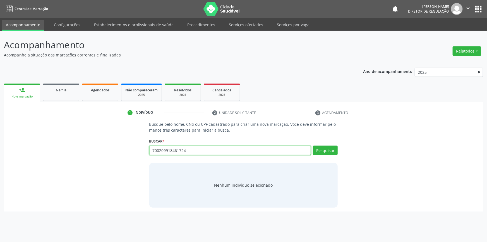
type input "700209918461724"
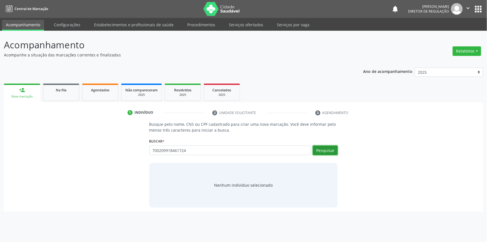
click at [327, 150] on button "Pesquisar" at bounding box center [325, 150] width 25 height 9
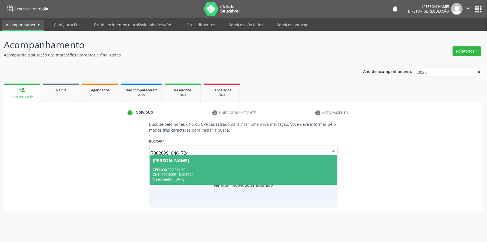
click at [196, 169] on div "CPF: 030.397.234-30" at bounding box center [244, 169] width 182 height 5
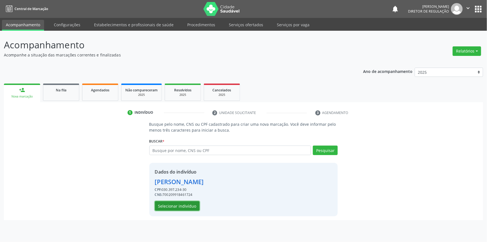
click at [187, 204] on button "Selecionar indivíduo" at bounding box center [177, 205] width 45 height 9
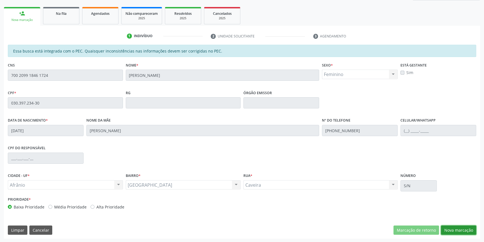
click at [461, 233] on button "Nova marcação" at bounding box center [458, 229] width 35 height 9
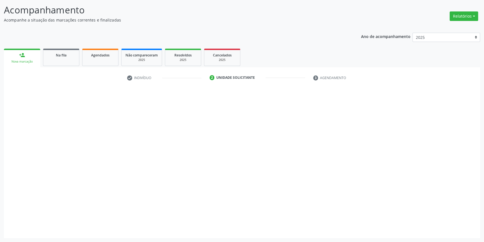
scroll to position [34, 0]
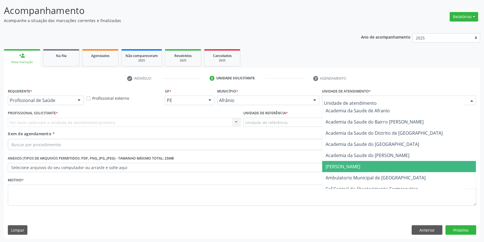
click at [348, 175] on span "Ambulatorio Municipal de [GEOGRAPHIC_DATA]" at bounding box center [375, 178] width 100 height 6
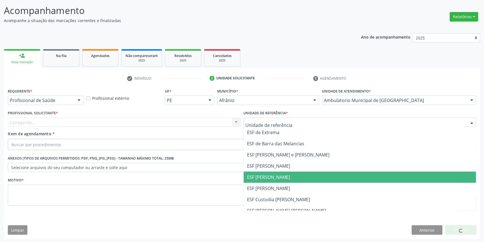
drag, startPoint x: 269, startPoint y: 174, endPoint x: 233, endPoint y: 149, distance: 43.9
click at [269, 174] on span "ESF [PERSON_NAME]" at bounding box center [268, 177] width 43 height 6
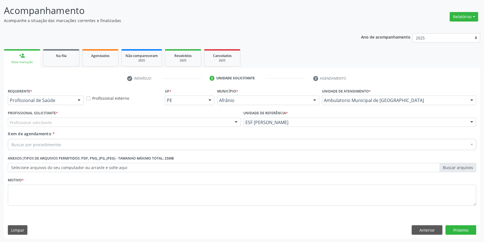
click at [205, 121] on div "Profissional solicitante" at bounding box center [124, 122] width 233 height 9
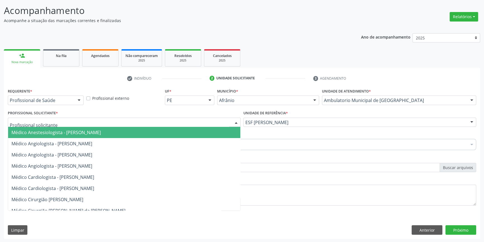
type input "R"
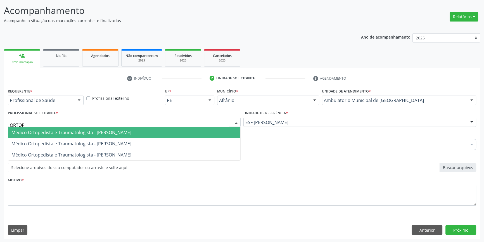
type input "ORTOPE"
click at [131, 134] on span "Médico Ortopedista e Traumatologista - [PERSON_NAME]" at bounding box center [71, 132] width 120 height 6
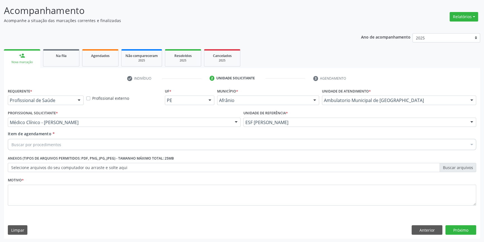
click at [88, 144] on div "Buscar por procedimentos" at bounding box center [242, 144] width 468 height 11
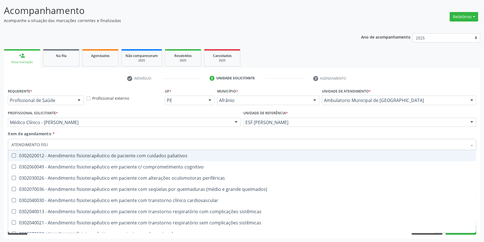
type input "ATENDIMENTO FISIO"
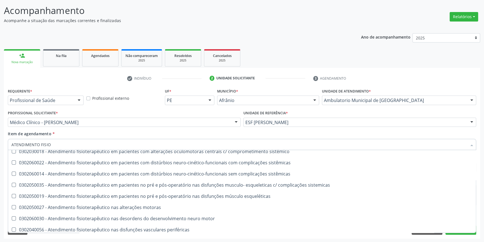
scroll to position [185, 0]
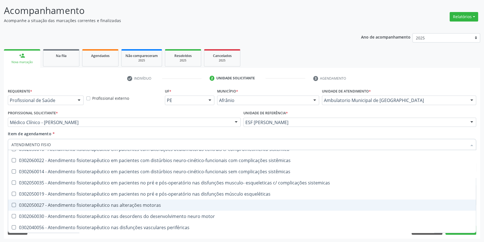
click at [142, 204] on div "0302050027 - Atendimento fisioterapêutico nas alterações motoras" at bounding box center [241, 205] width 461 height 4
checkbox motoras "true"
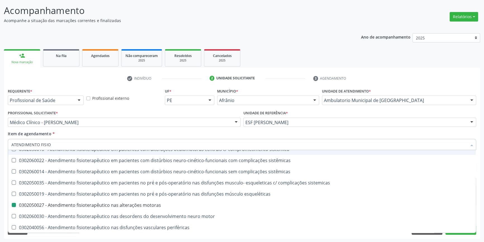
click at [166, 134] on div "Item de agendamento * ATENDIMENTO FISIO Desfazer seleção 0302020012 - Atendimen…" at bounding box center [242, 140] width 468 height 18
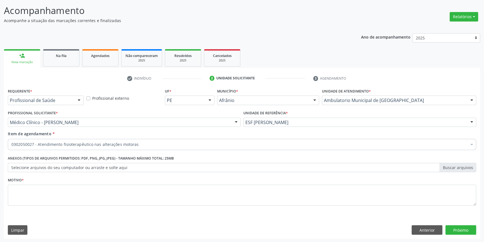
scroll to position [0, 0]
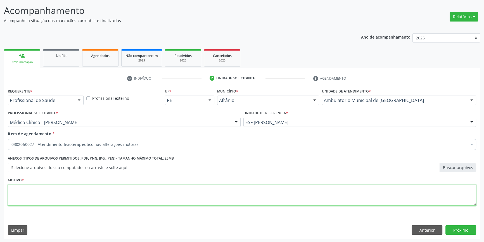
click at [128, 189] on textarea at bounding box center [242, 195] width 468 height 21
type textarea "'"
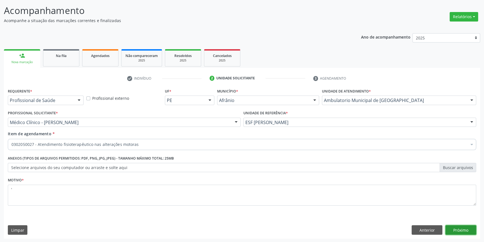
click at [470, 230] on button "Próximo" at bounding box center [460, 229] width 31 height 9
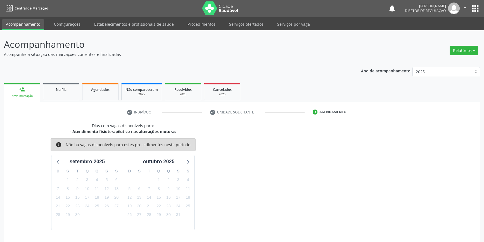
scroll to position [17, 0]
